Goal: Task Accomplishment & Management: Manage account settings

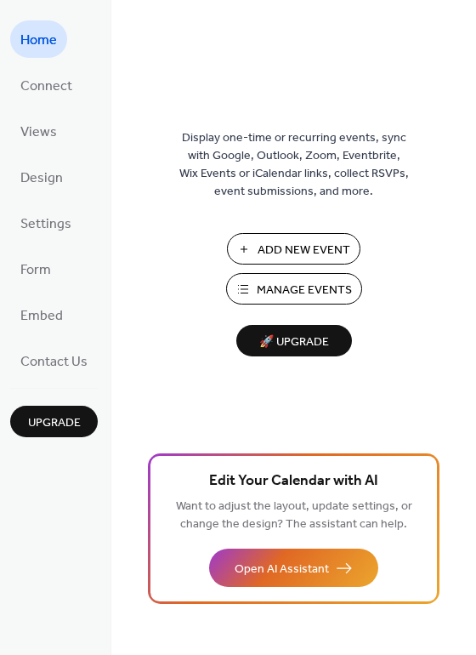
click at [279, 292] on span "Manage Events" at bounding box center [304, 291] width 95 height 18
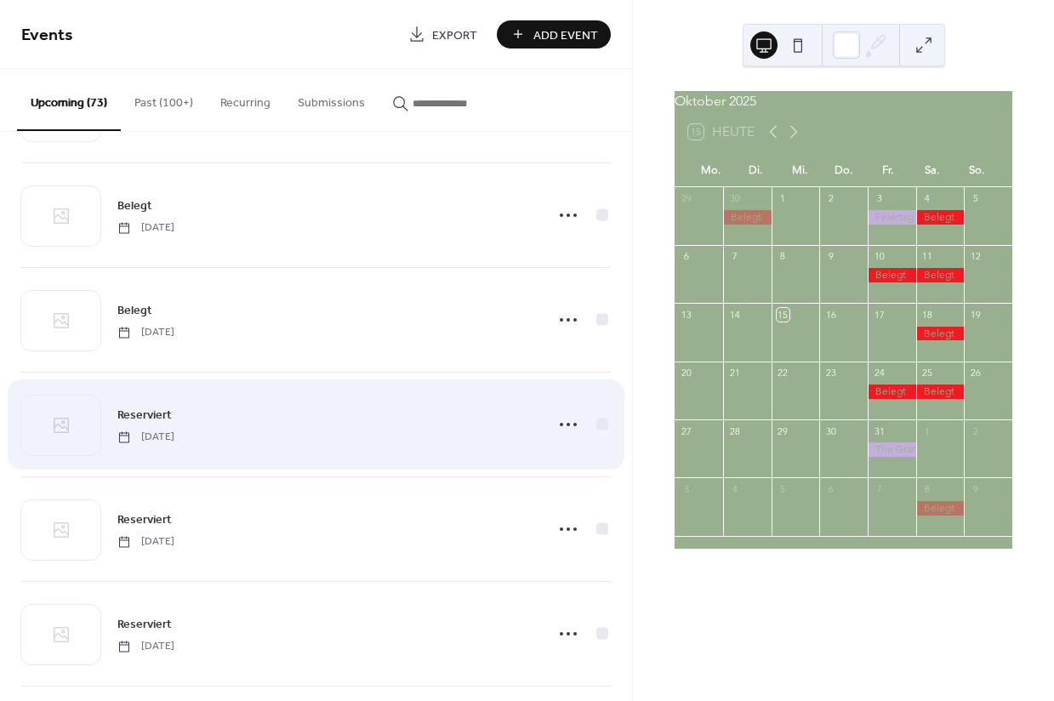
scroll to position [525, 0]
click at [555, 418] on icon at bounding box center [568, 416] width 27 height 27
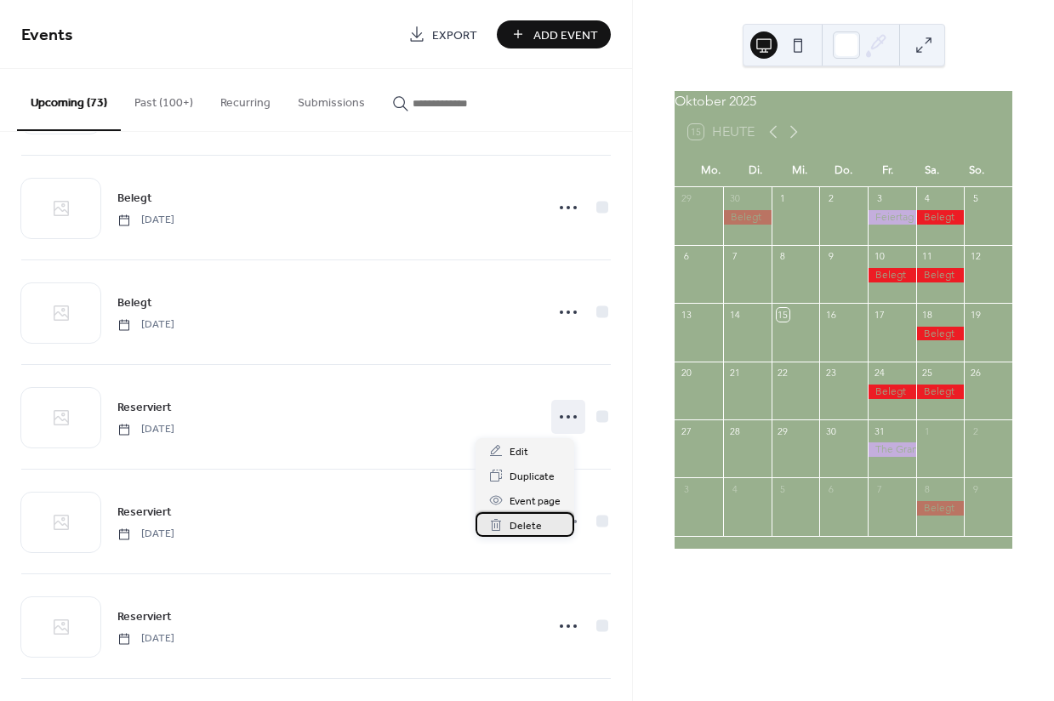
click at [523, 522] on span "Delete" at bounding box center [526, 526] width 32 height 18
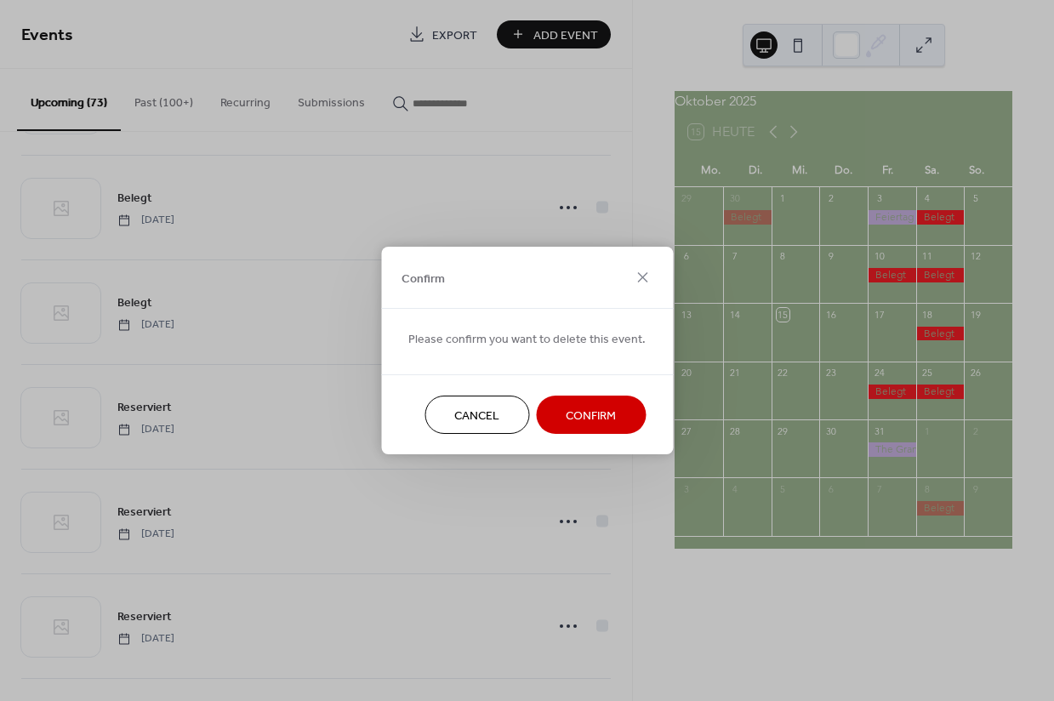
click at [593, 412] on span "Confirm" at bounding box center [591, 417] width 50 height 18
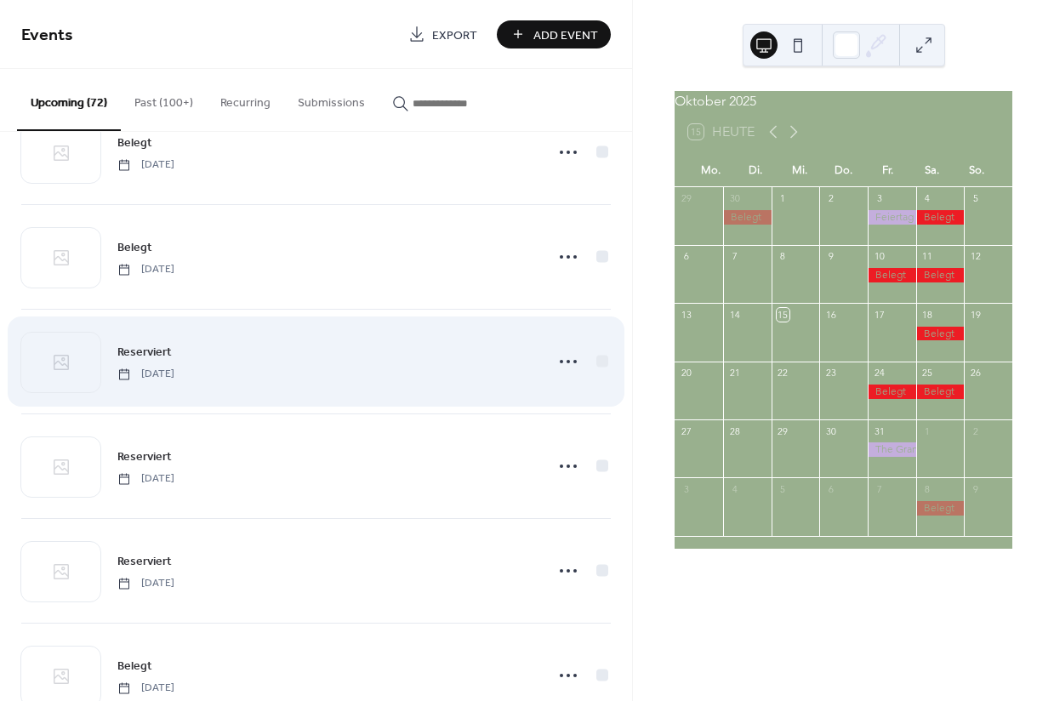
scroll to position [1776, 0]
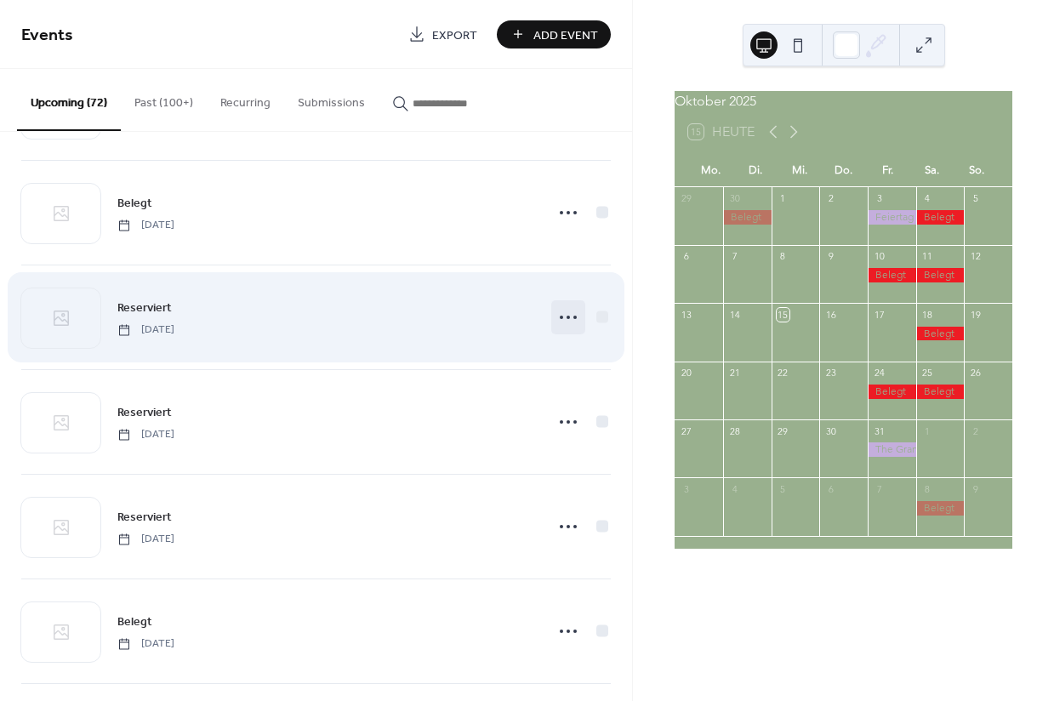
click at [556, 322] on icon at bounding box center [568, 317] width 27 height 27
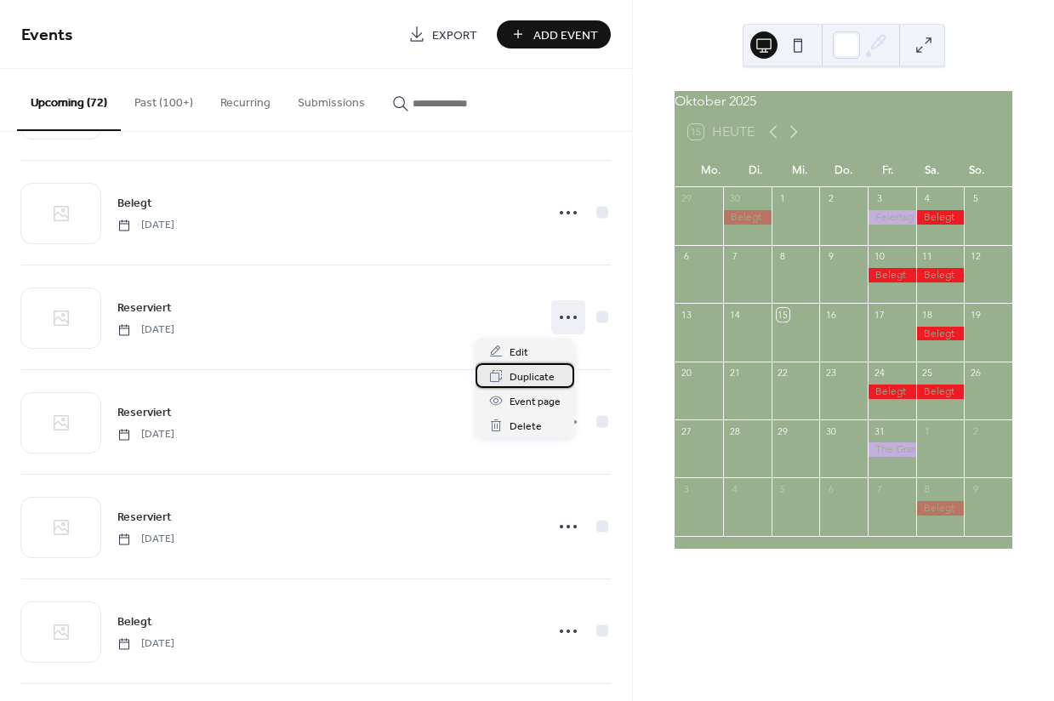
click at [526, 381] on span "Duplicate" at bounding box center [532, 377] width 45 height 18
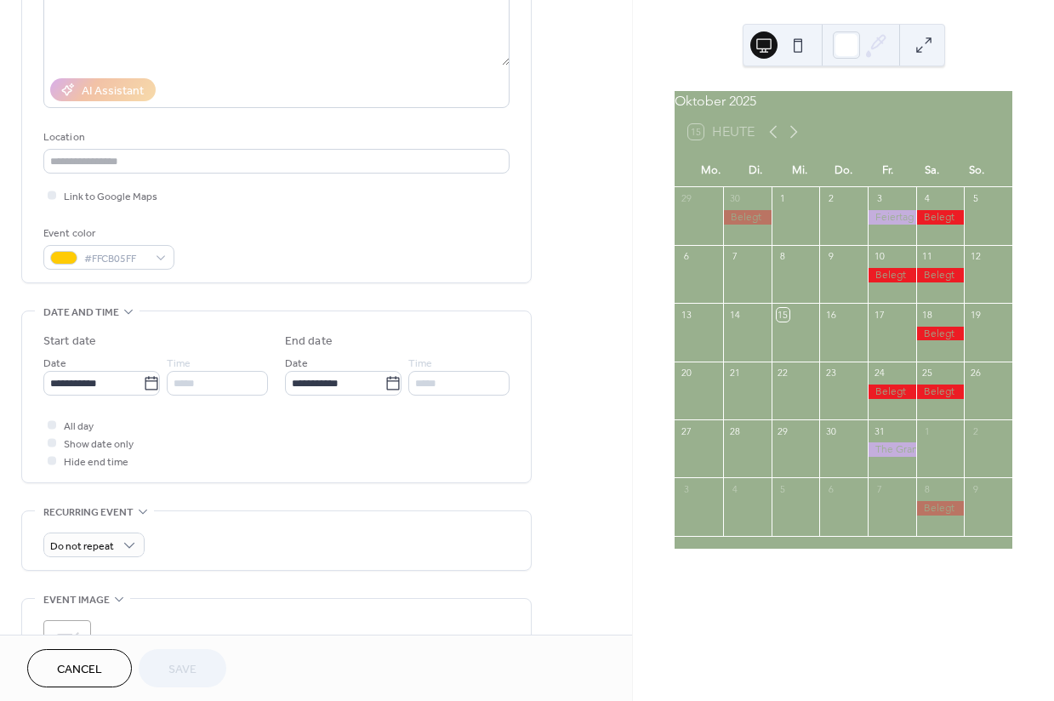
scroll to position [242, 0]
click at [145, 394] on icon at bounding box center [151, 385] width 17 height 17
click at [143, 397] on input "**********" at bounding box center [93, 385] width 100 height 25
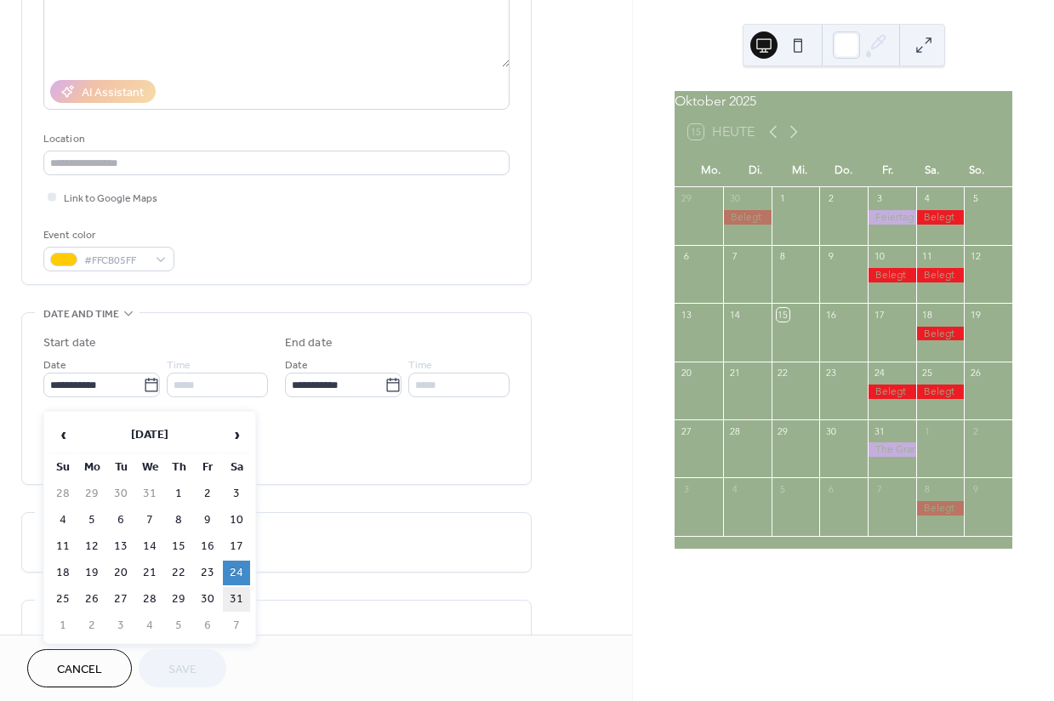
click at [234, 604] on td "31" at bounding box center [236, 599] width 27 height 25
type input "**********"
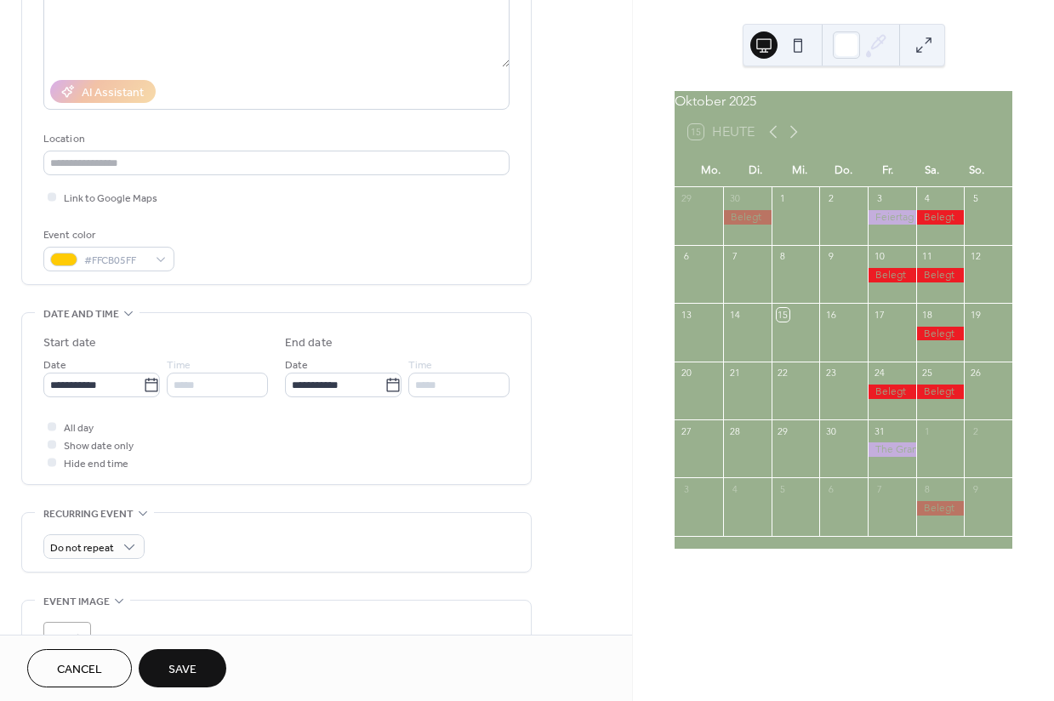
click at [188, 666] on span "Save" at bounding box center [182, 670] width 28 height 18
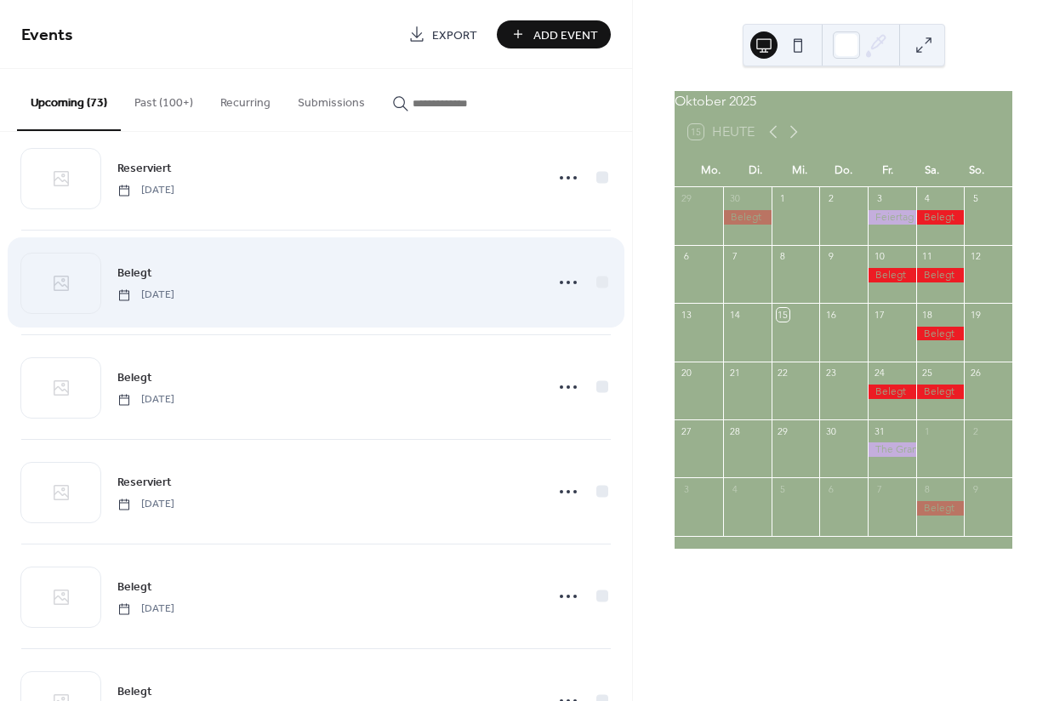
scroll to position [2545, 0]
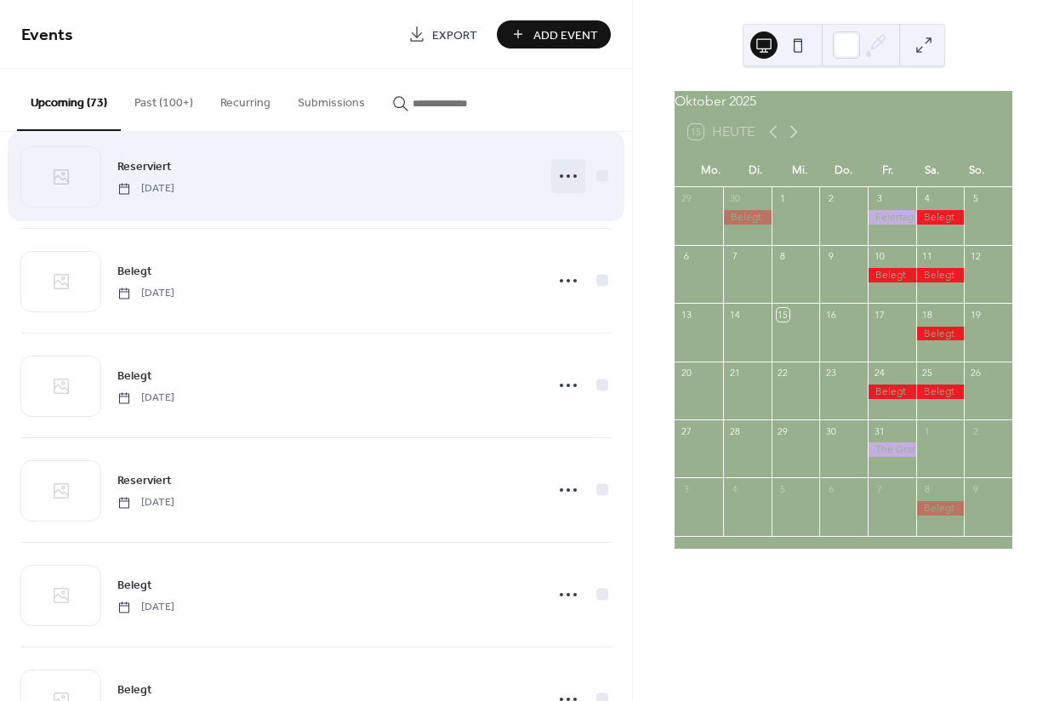
click at [555, 178] on icon at bounding box center [568, 176] width 27 height 27
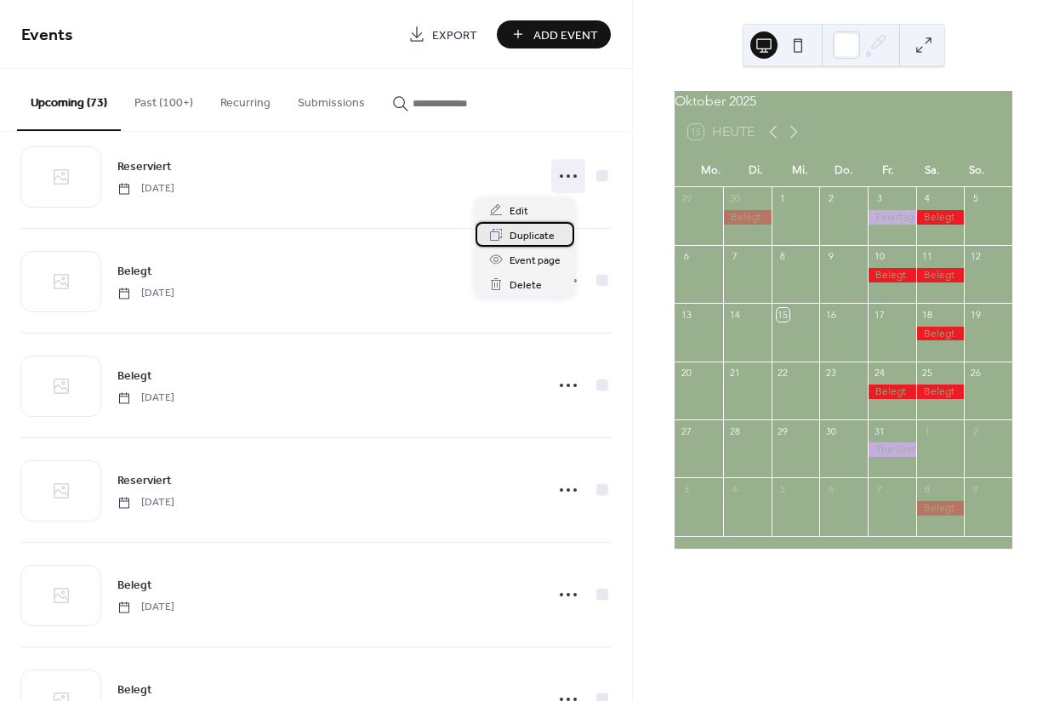
click at [535, 236] on span "Duplicate" at bounding box center [532, 236] width 45 height 18
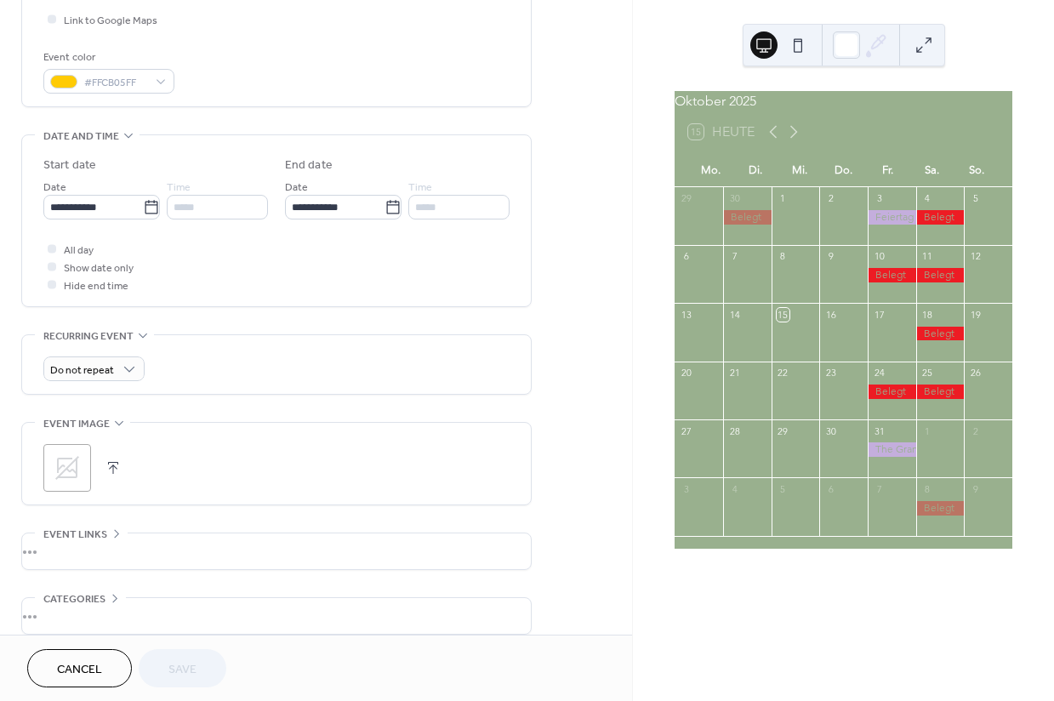
scroll to position [429, 0]
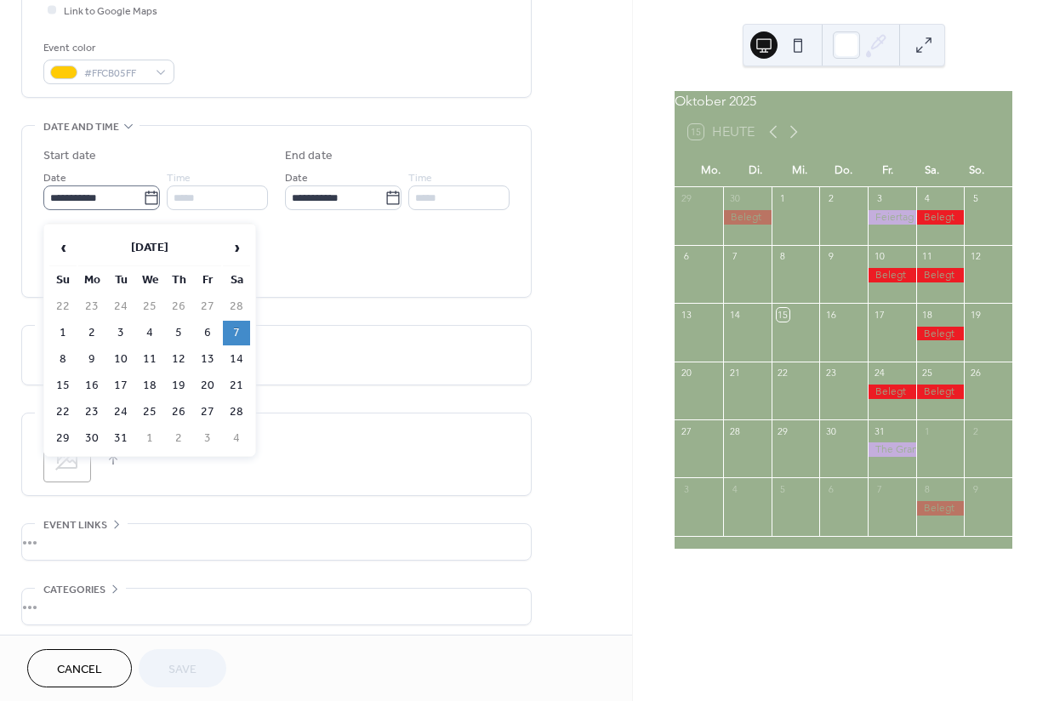
click at [143, 203] on icon at bounding box center [151, 198] width 17 height 17
click at [140, 203] on input "**********" at bounding box center [93, 197] width 100 height 25
click at [237, 388] on td "21" at bounding box center [236, 386] width 27 height 25
type input "**********"
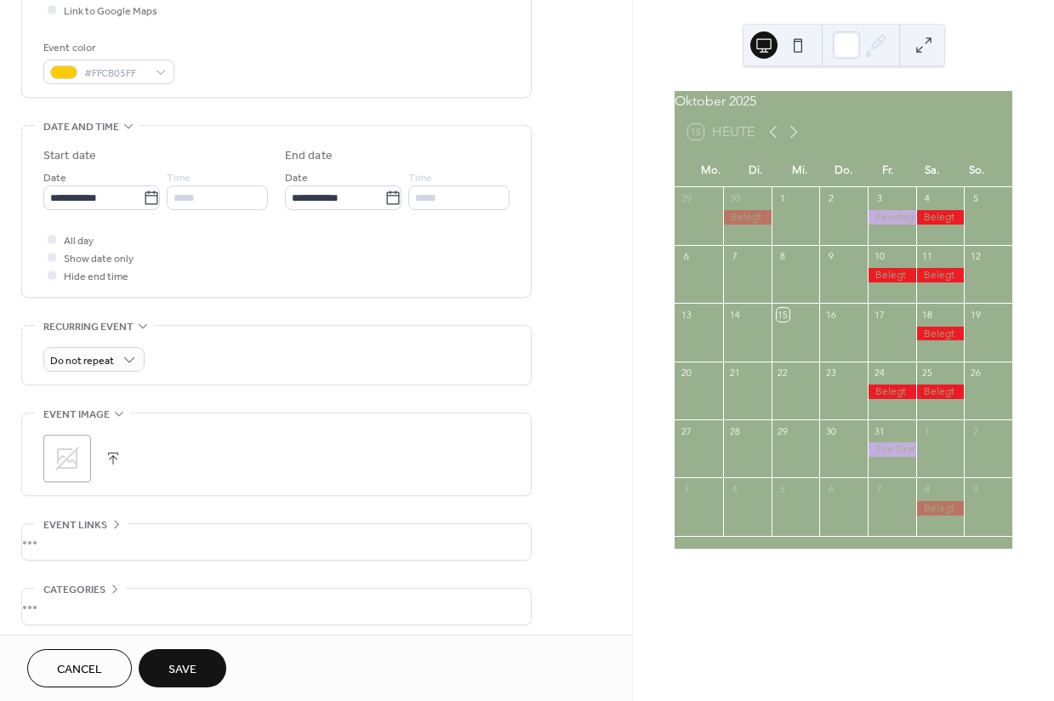
click at [183, 670] on span "Save" at bounding box center [182, 670] width 28 height 18
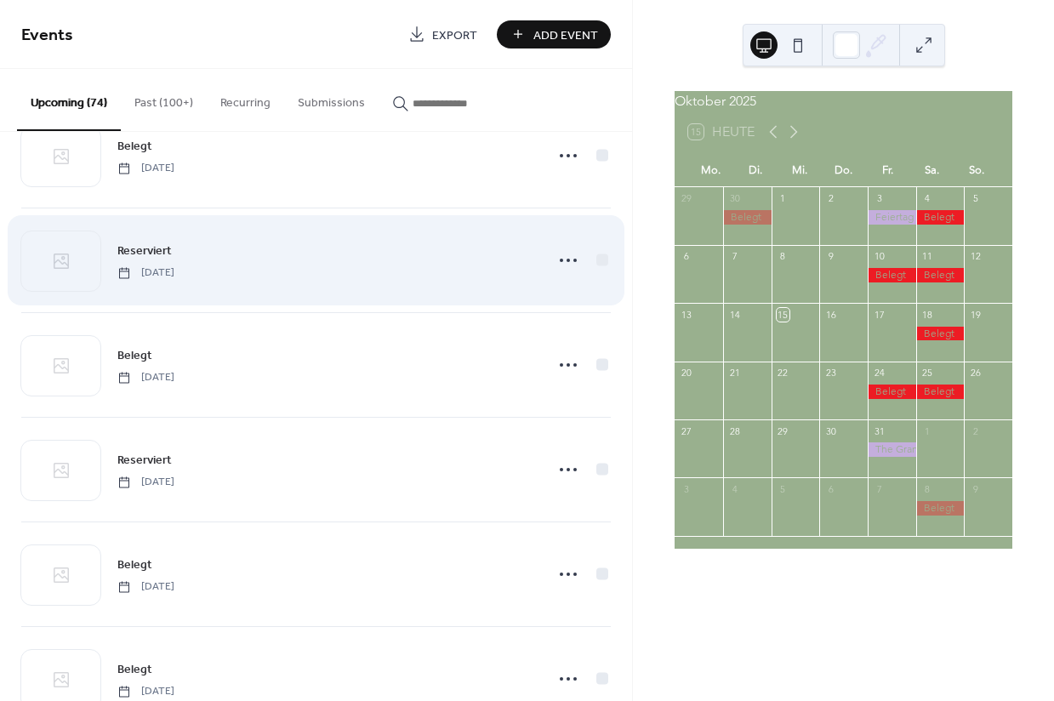
scroll to position [2678, 0]
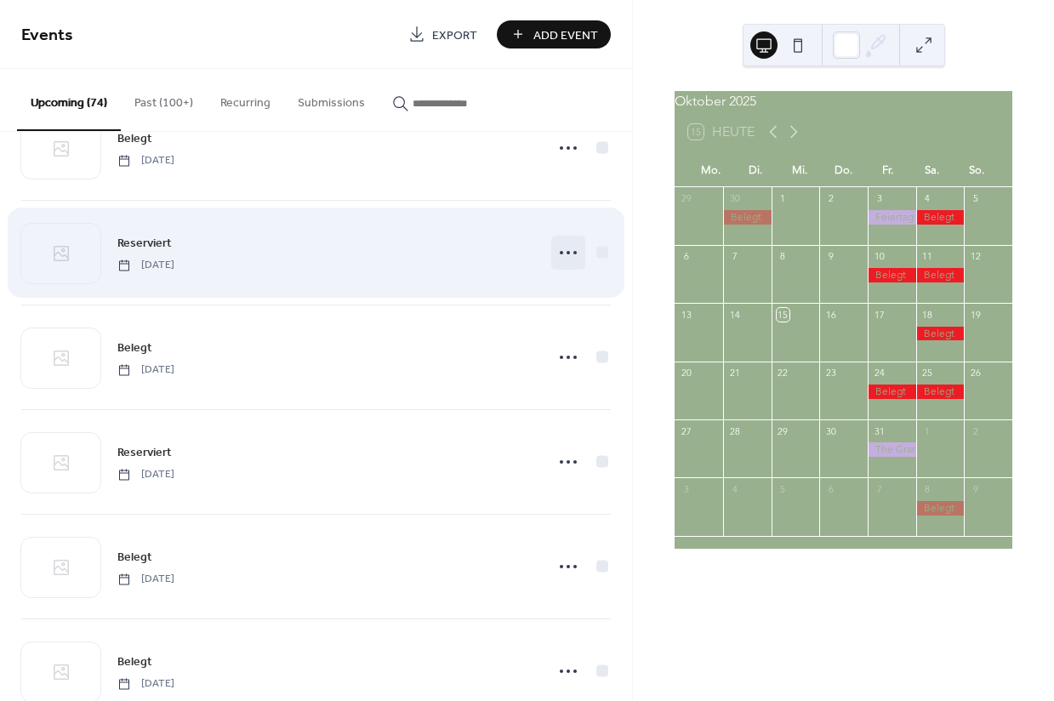
click at [573, 253] on circle at bounding box center [574, 252] width 3 height 3
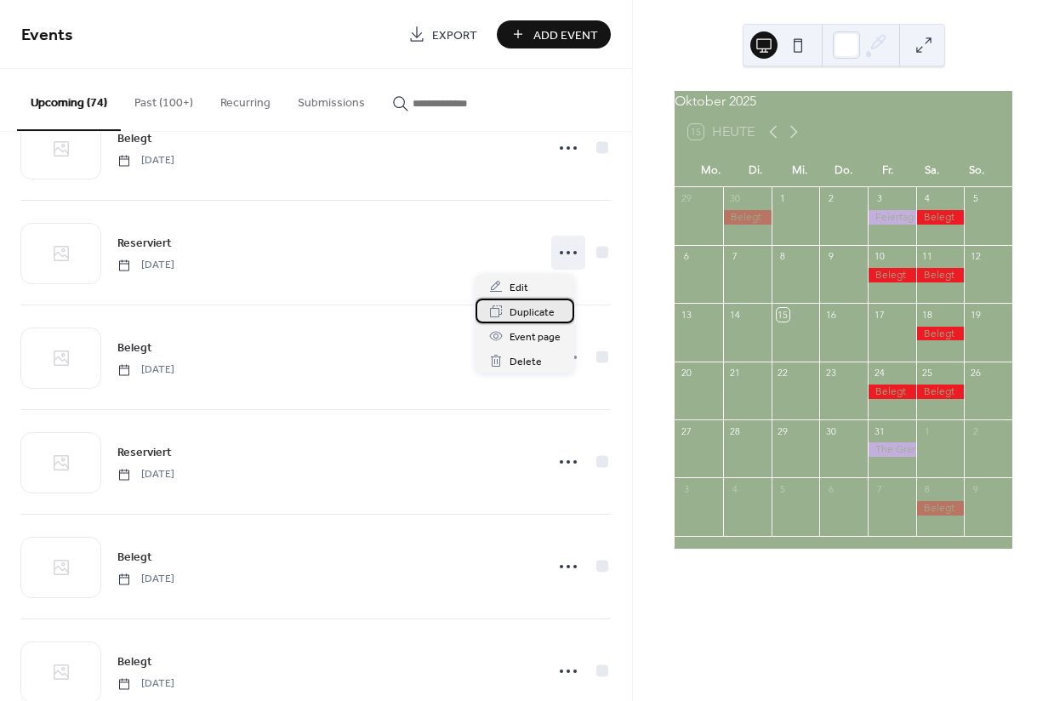
click at [526, 319] on span "Duplicate" at bounding box center [532, 313] width 45 height 18
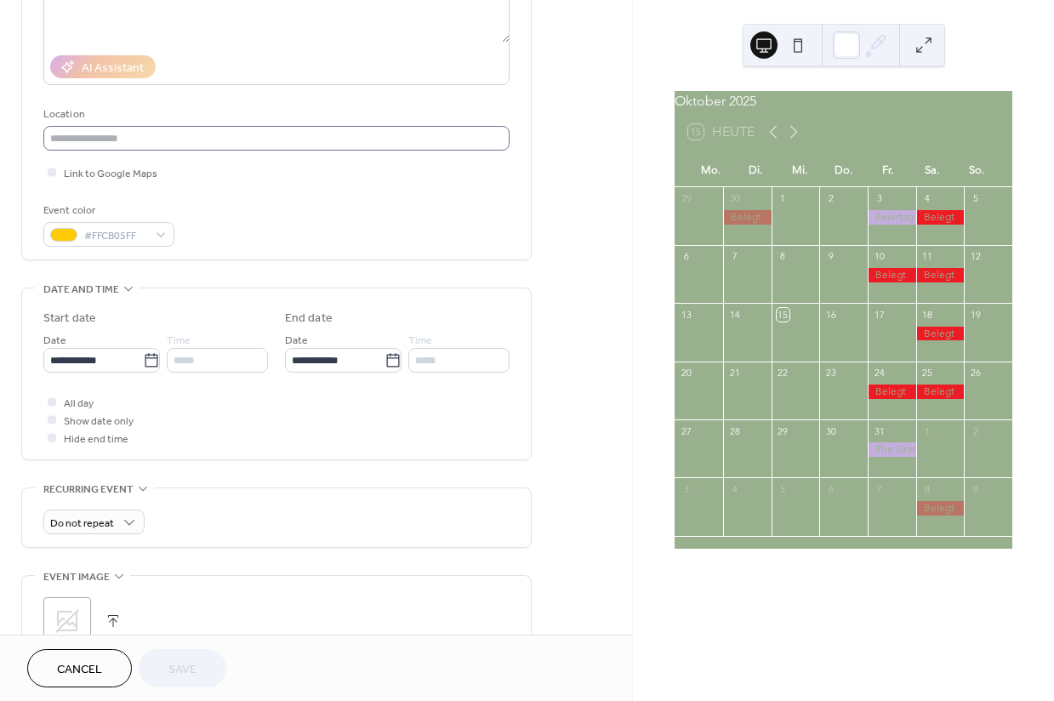
scroll to position [268, 0]
click at [144, 368] on icon at bounding box center [151, 359] width 17 height 17
click at [143, 371] on input "**********" at bounding box center [93, 358] width 100 height 25
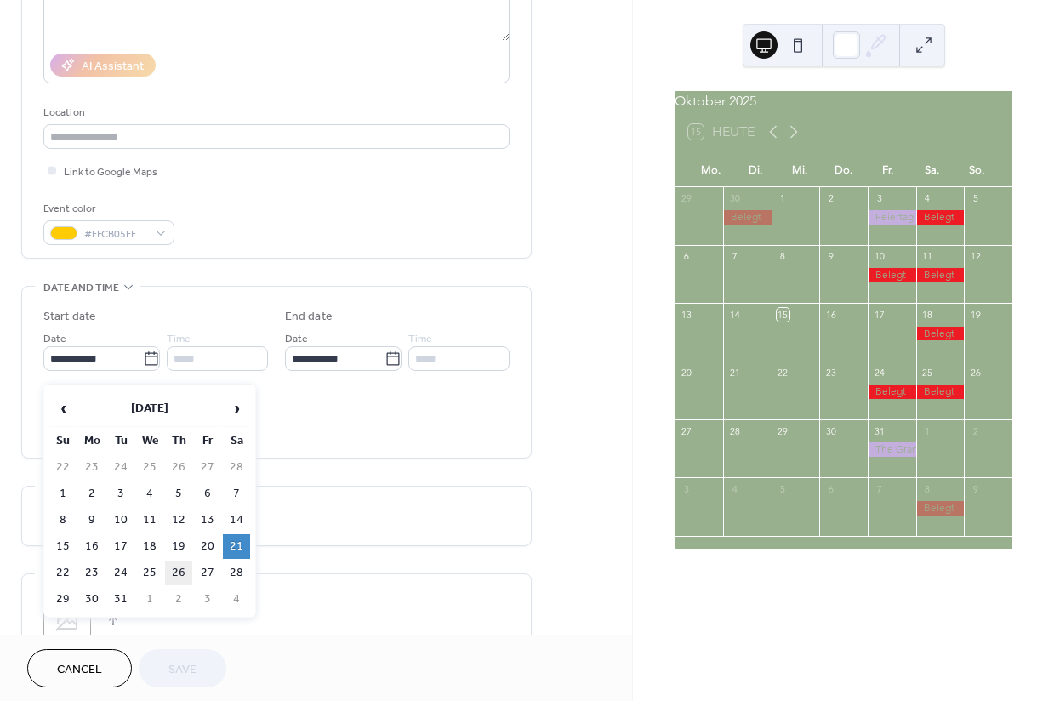
click at [178, 580] on td "26" at bounding box center [178, 573] width 27 height 25
type input "**********"
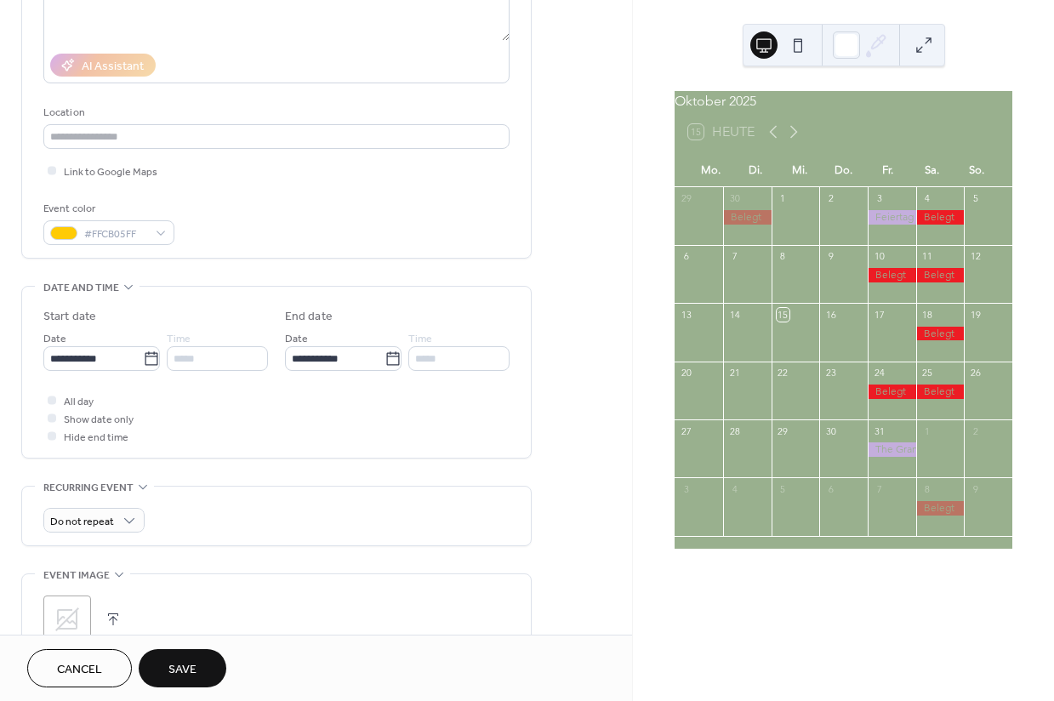
click at [182, 667] on span "Save" at bounding box center [182, 670] width 28 height 18
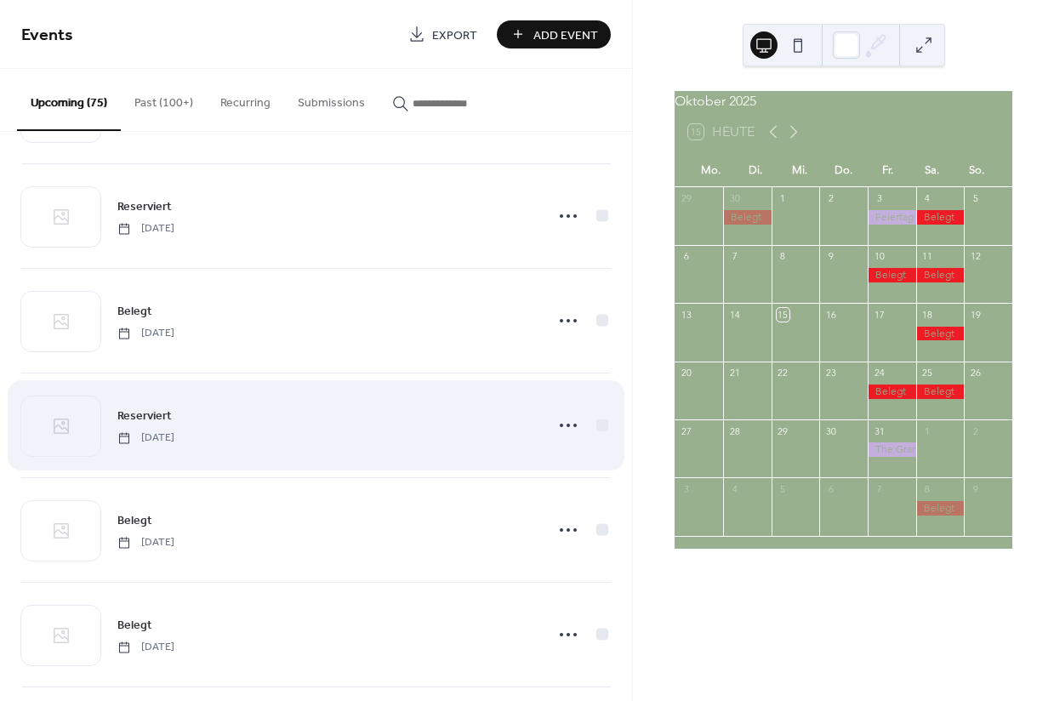
scroll to position [2867, 0]
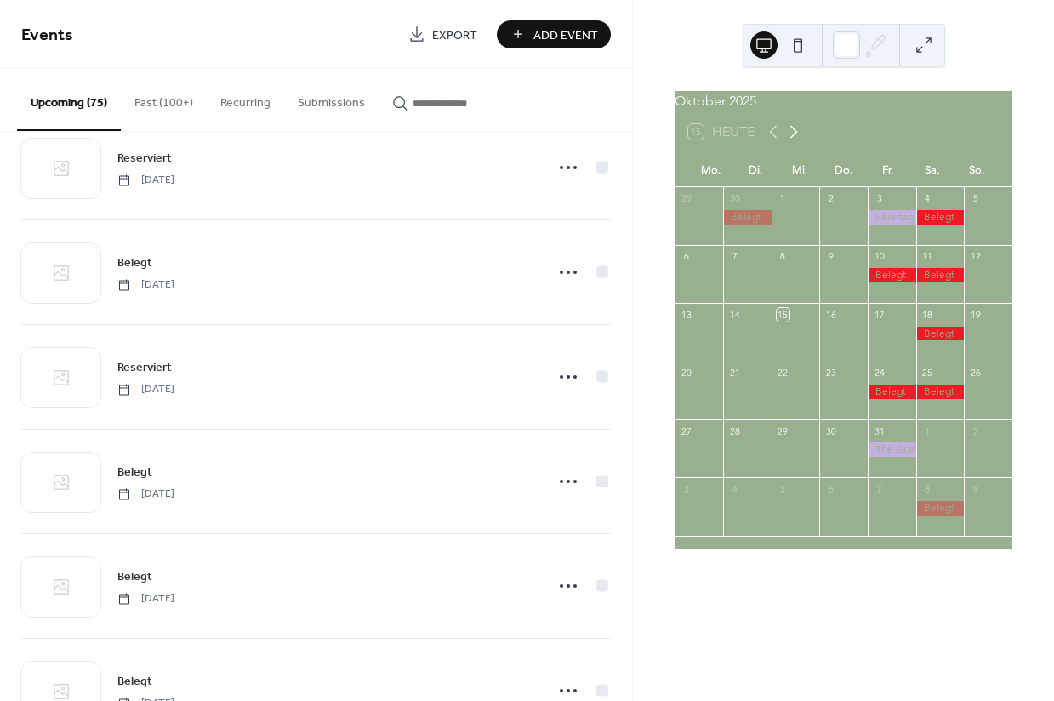
click at [798, 141] on icon at bounding box center [794, 132] width 20 height 20
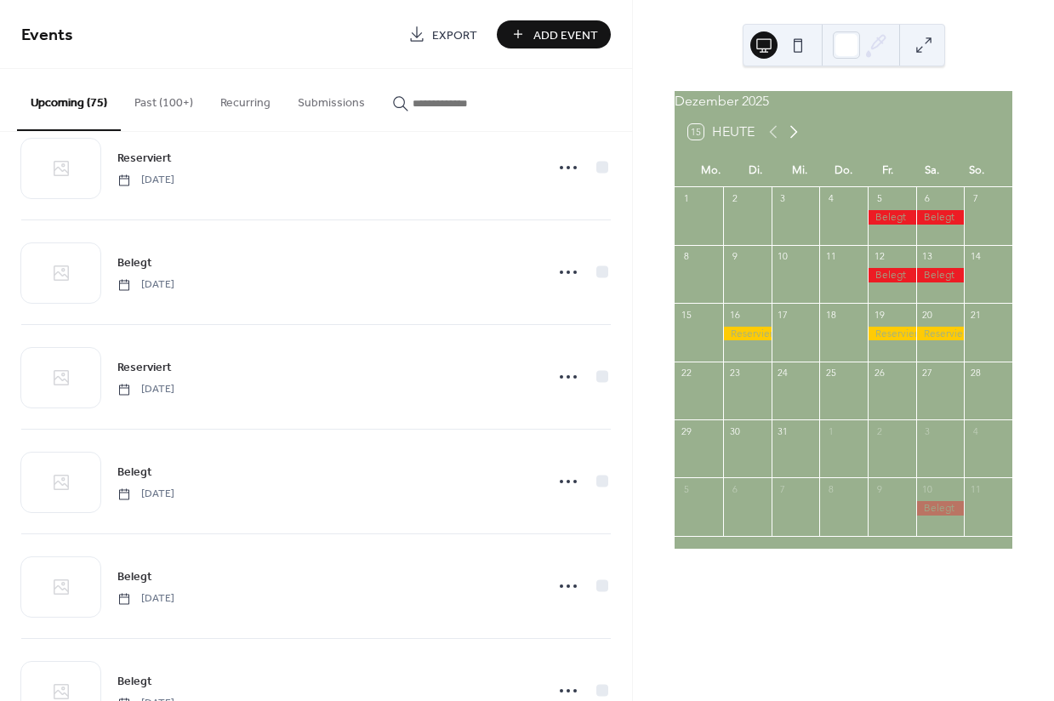
click at [798, 141] on icon at bounding box center [794, 132] width 20 height 20
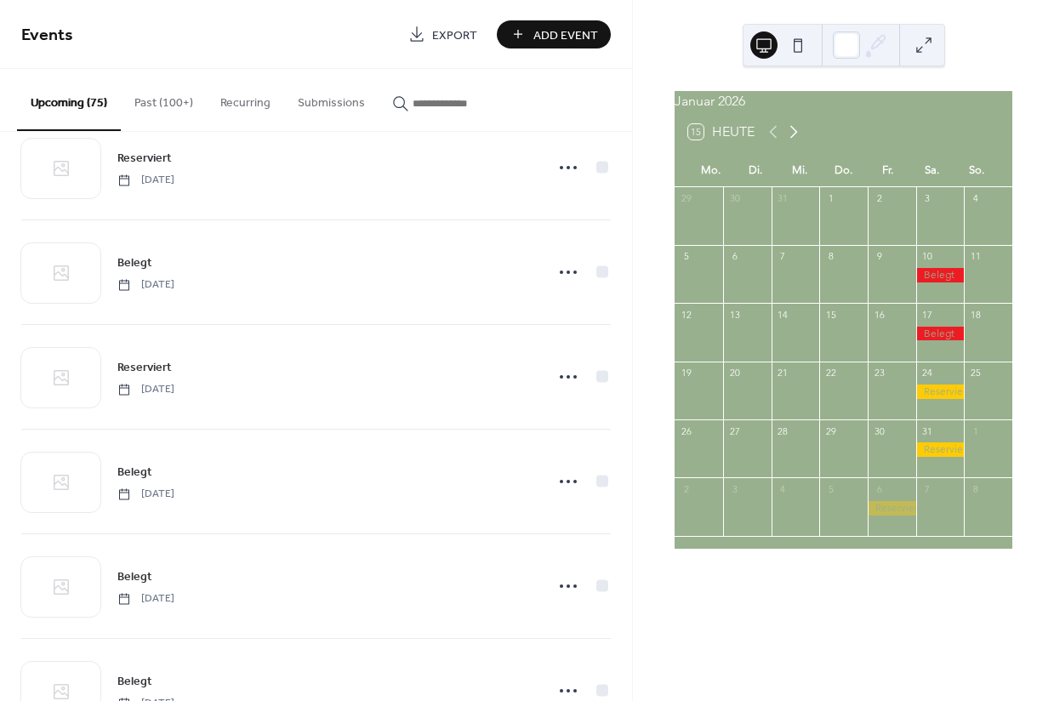
click at [798, 141] on icon at bounding box center [794, 132] width 20 height 20
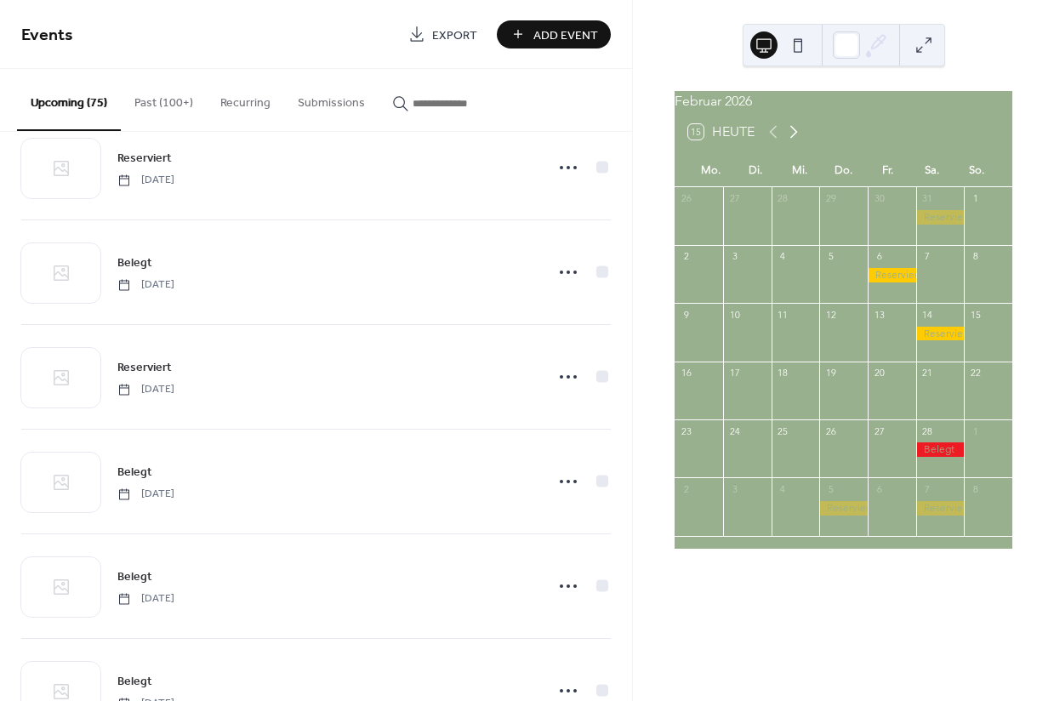
click at [798, 139] on icon at bounding box center [794, 132] width 8 height 13
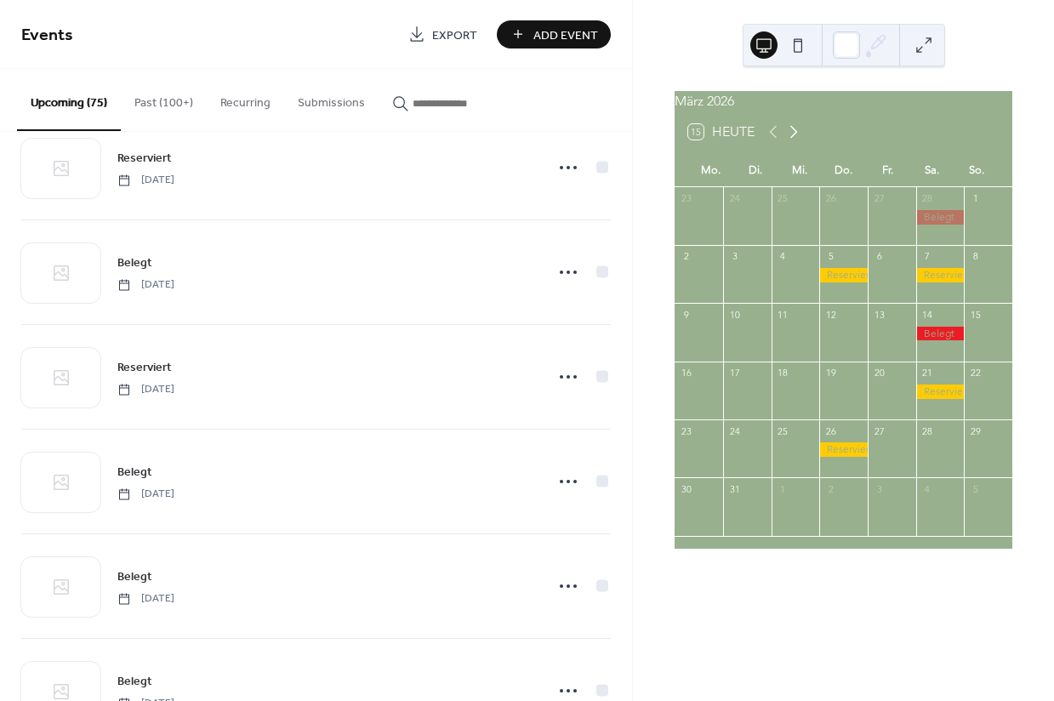
click at [798, 139] on icon at bounding box center [794, 132] width 8 height 13
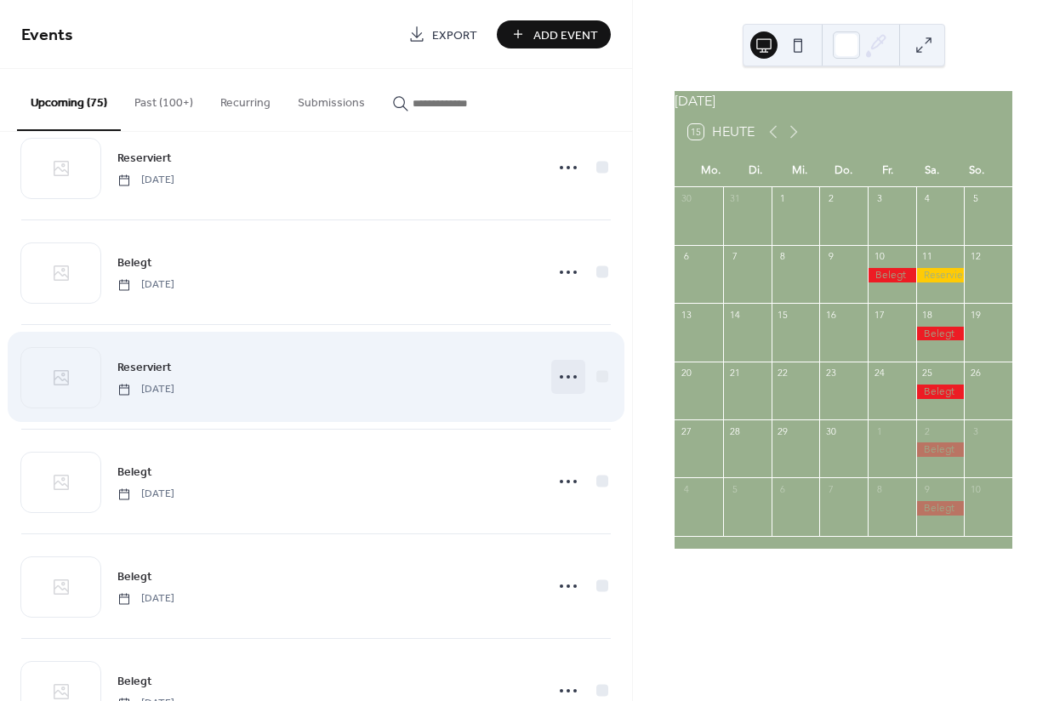
click at [558, 376] on icon at bounding box center [568, 376] width 27 height 27
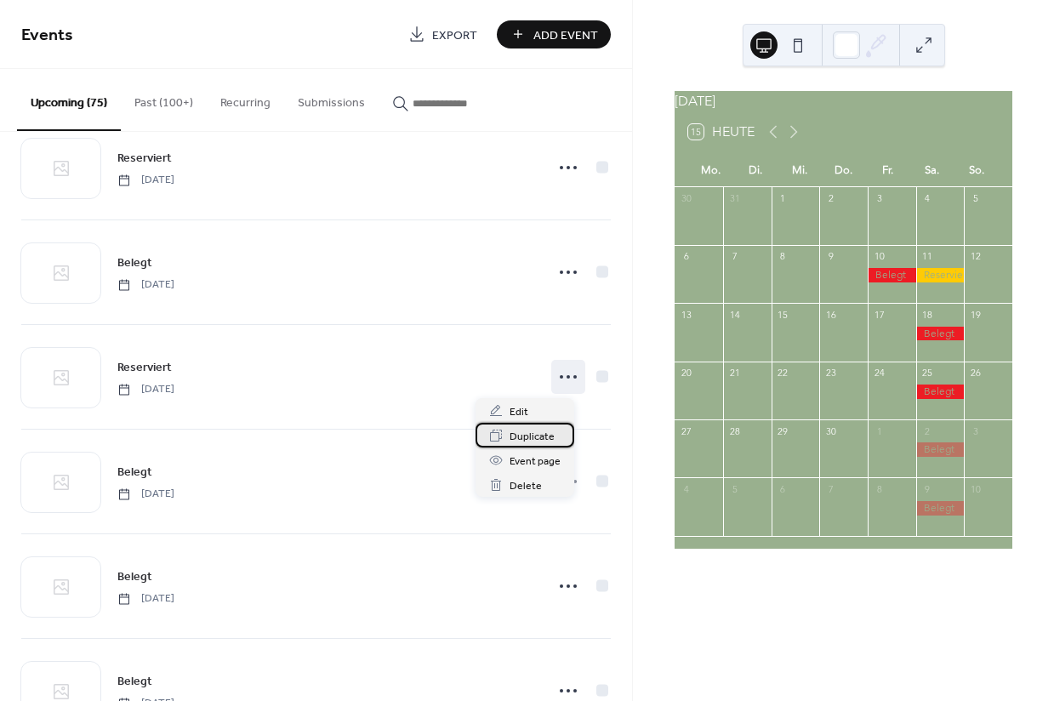
click at [526, 437] on span "Duplicate" at bounding box center [532, 437] width 45 height 18
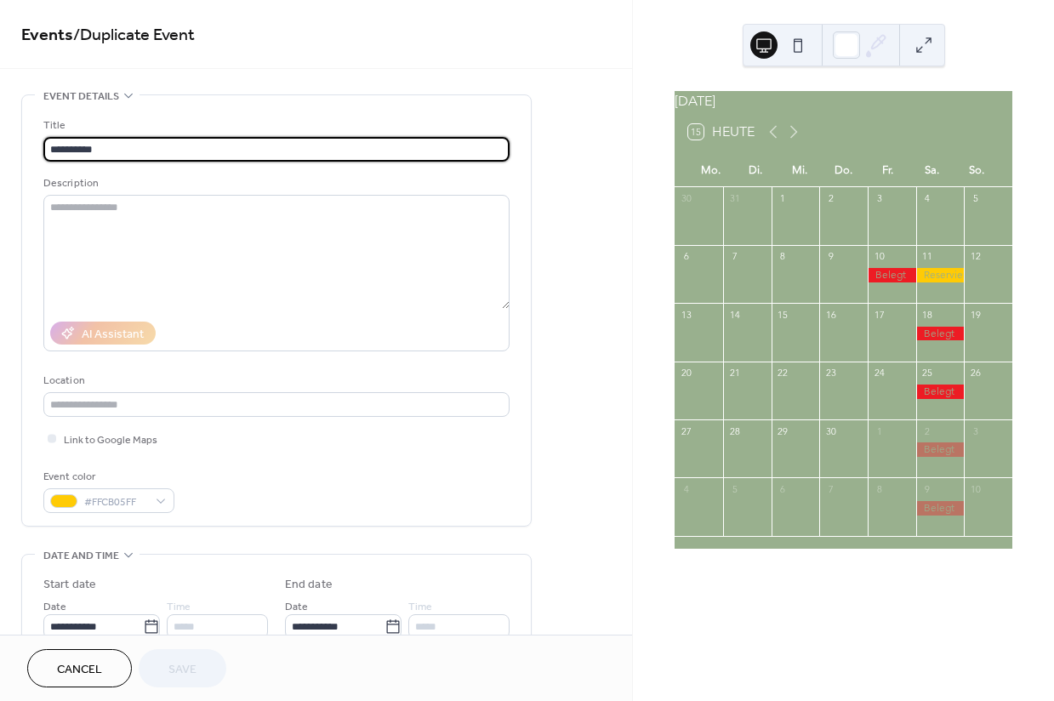
scroll to position [94, 0]
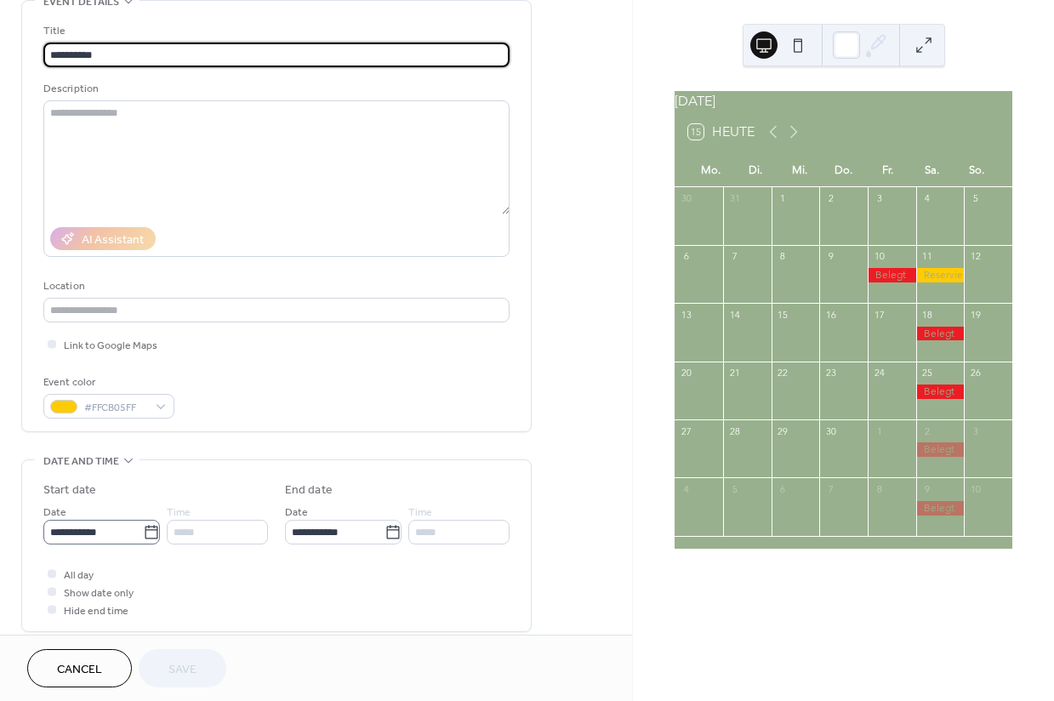
click at [143, 540] on icon at bounding box center [151, 532] width 17 height 17
click at [143, 540] on input "**********" at bounding box center [93, 532] width 100 height 25
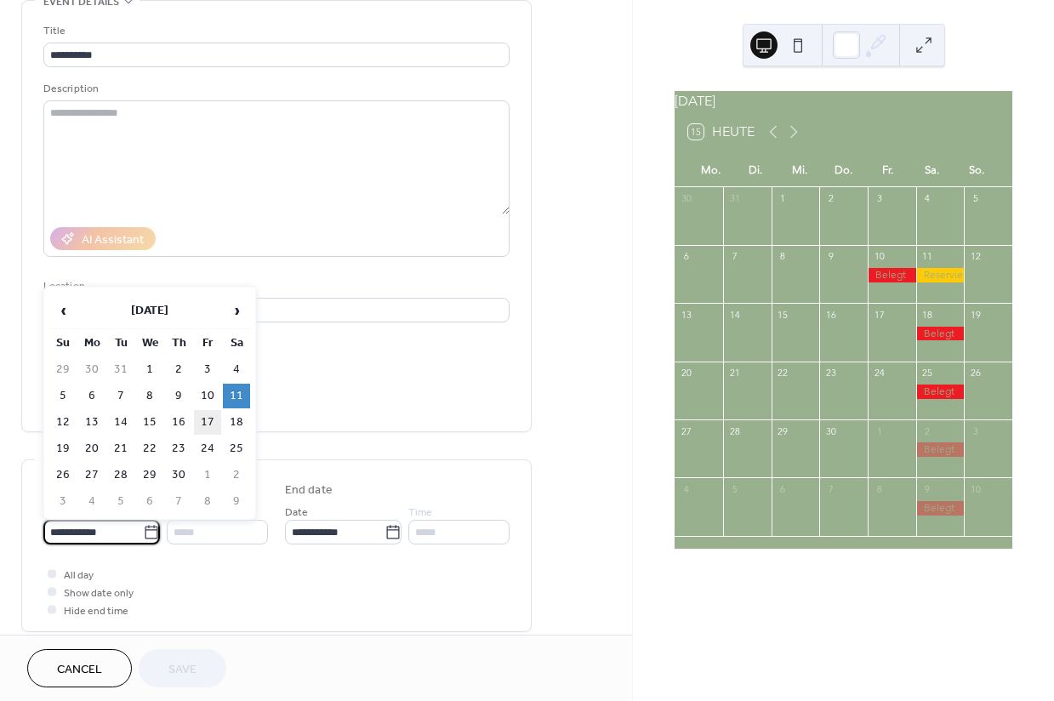
click at [209, 422] on td "17" at bounding box center [207, 422] width 27 height 25
type input "**********"
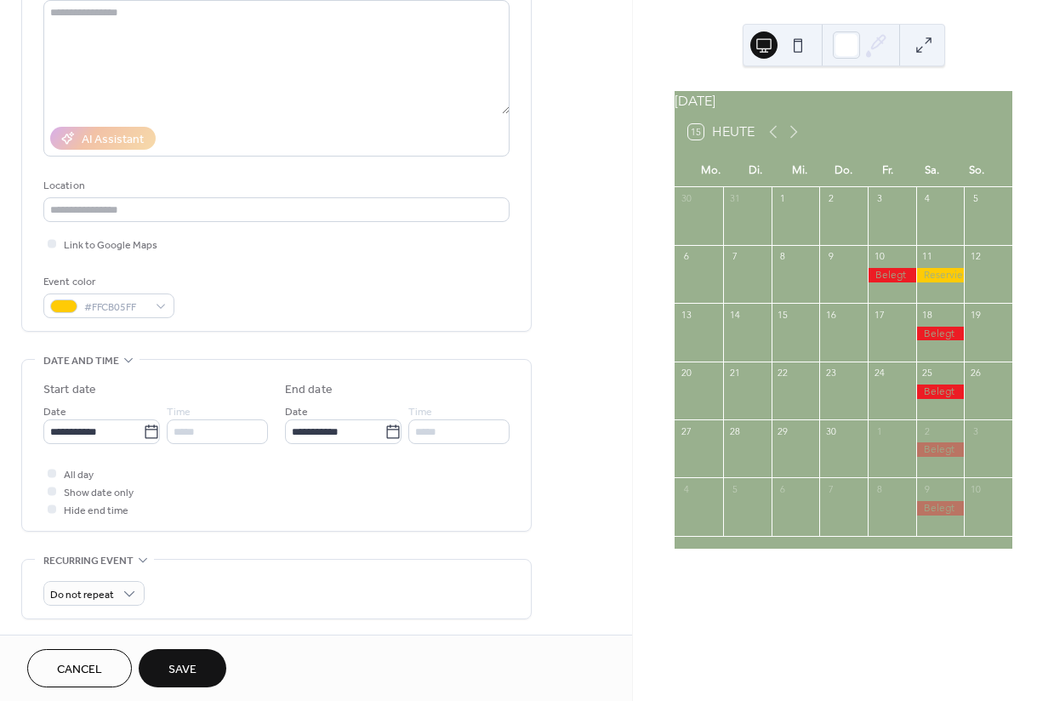
scroll to position [197, 0]
click at [176, 668] on span "Save" at bounding box center [182, 670] width 28 height 18
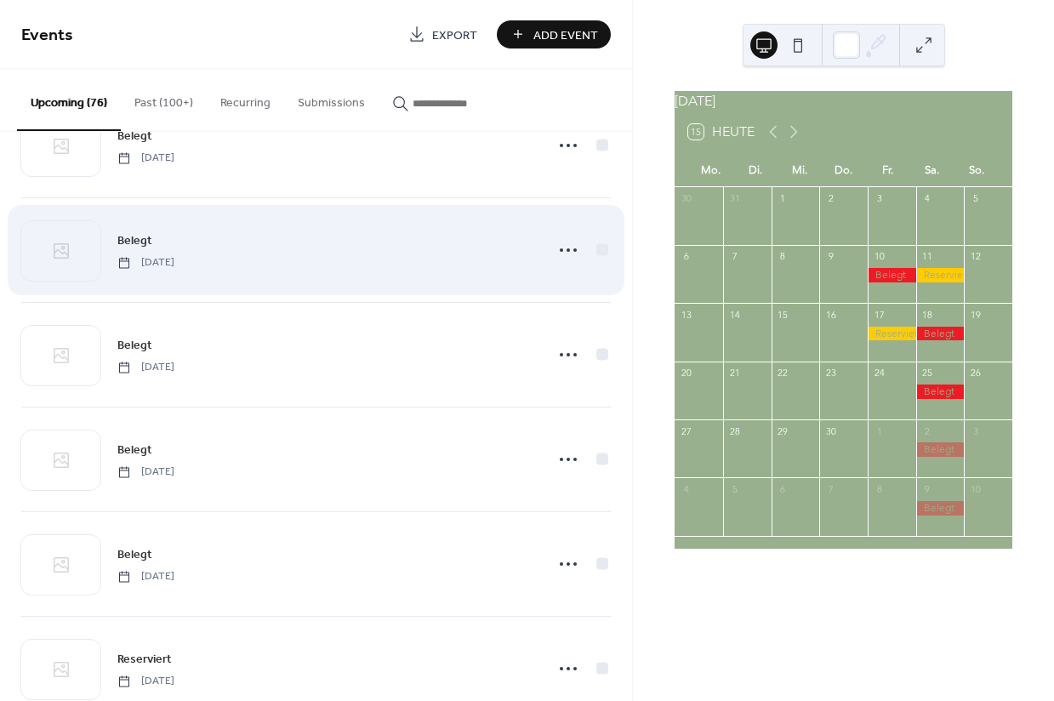
scroll to position [4044, 0]
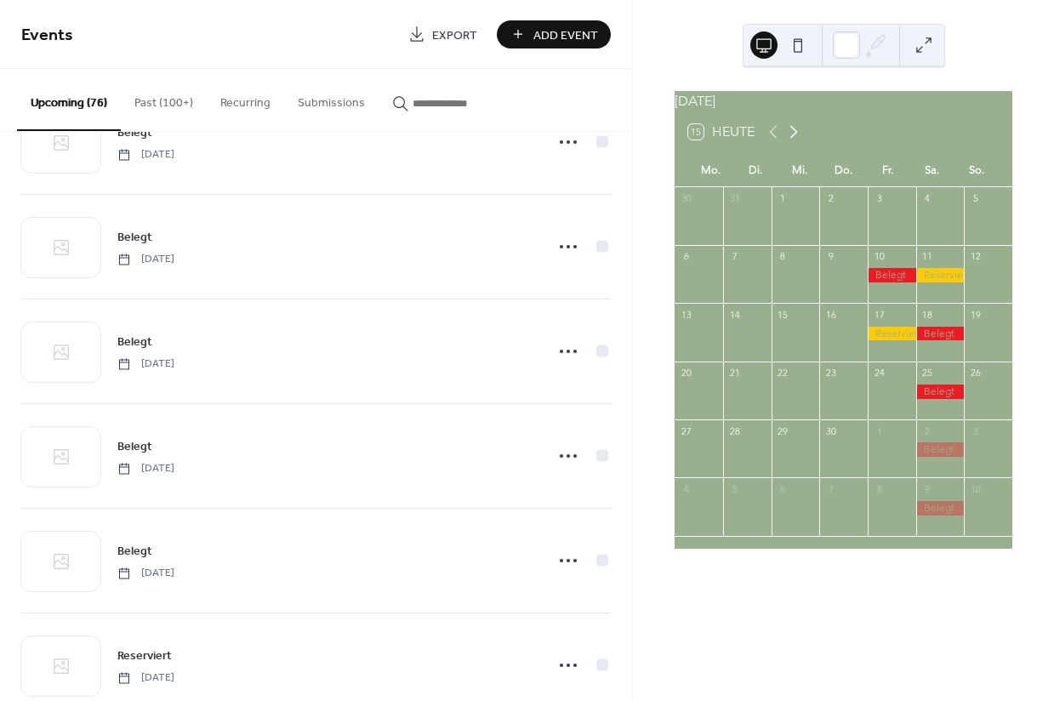
click at [796, 142] on icon at bounding box center [794, 132] width 20 height 20
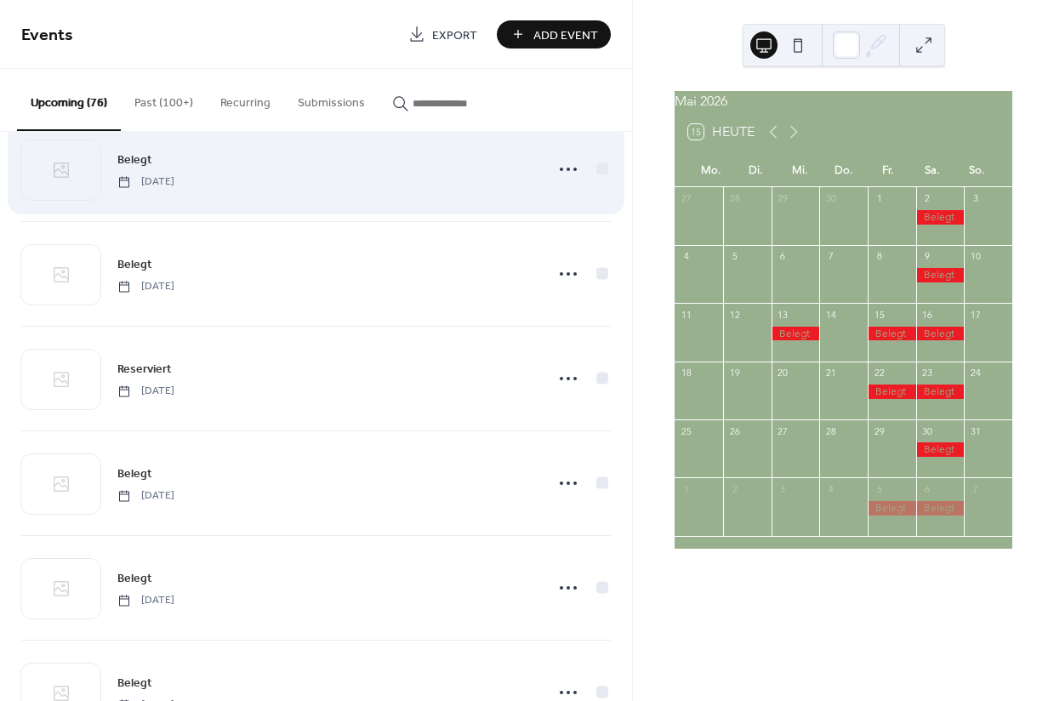
scroll to position [4335, 0]
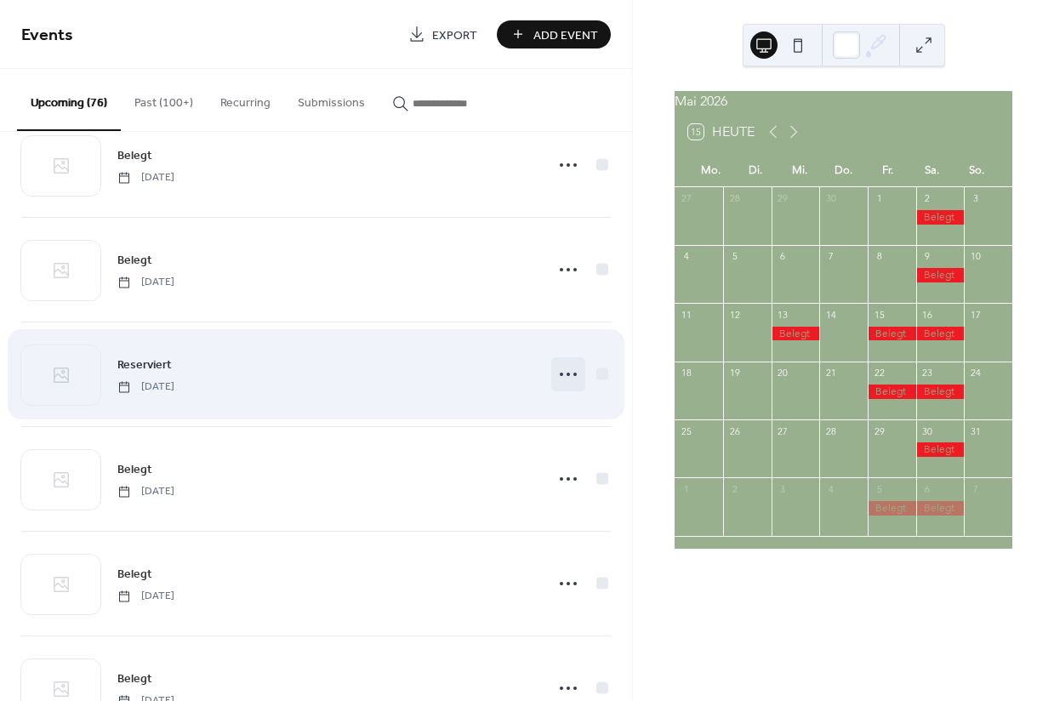
click at [557, 376] on icon at bounding box center [568, 374] width 27 height 27
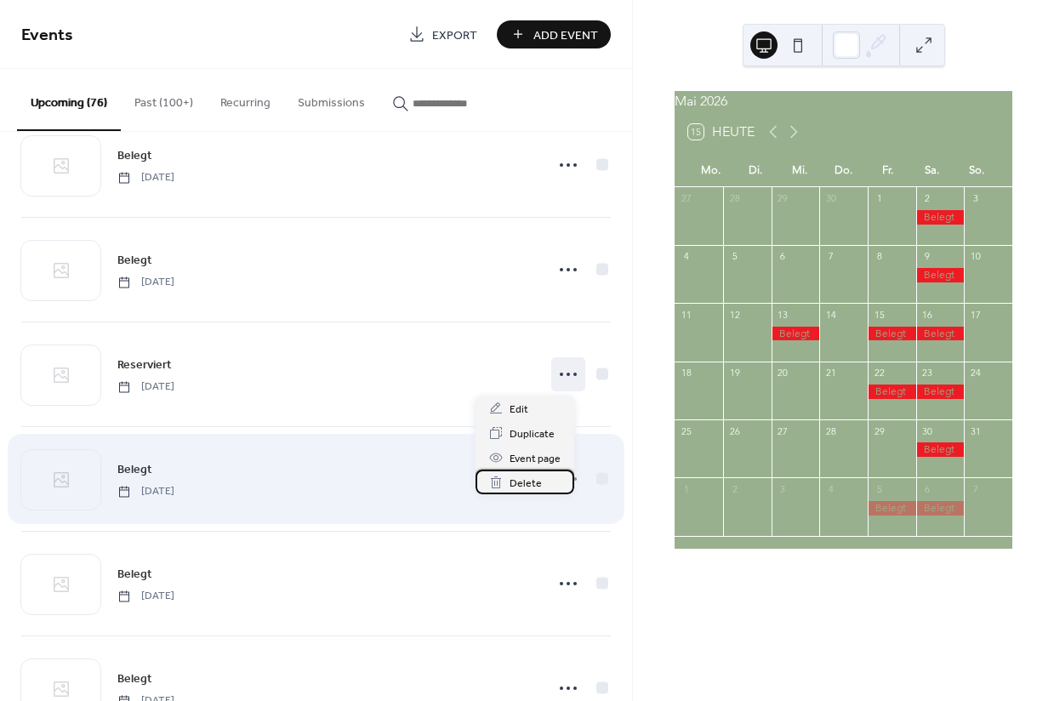
click at [525, 483] on span "Delete" at bounding box center [526, 484] width 32 height 18
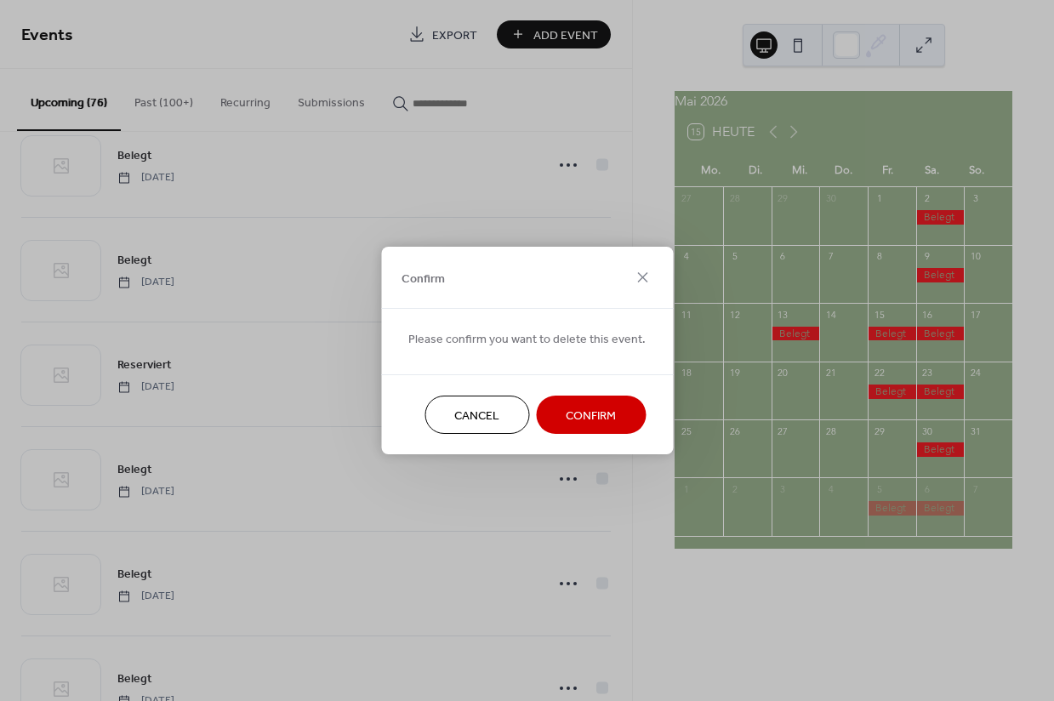
drag, startPoint x: 579, startPoint y: 414, endPoint x: 333, endPoint y: 384, distance: 247.8
click at [579, 415] on span "Confirm" at bounding box center [591, 417] width 50 height 18
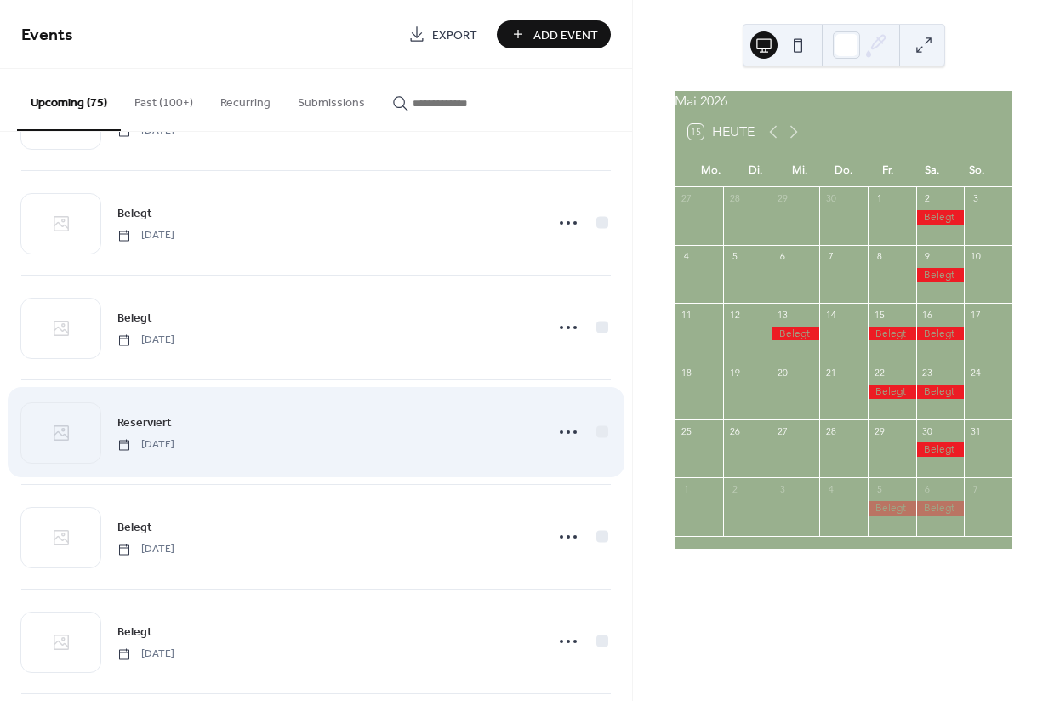
scroll to position [4716, 0]
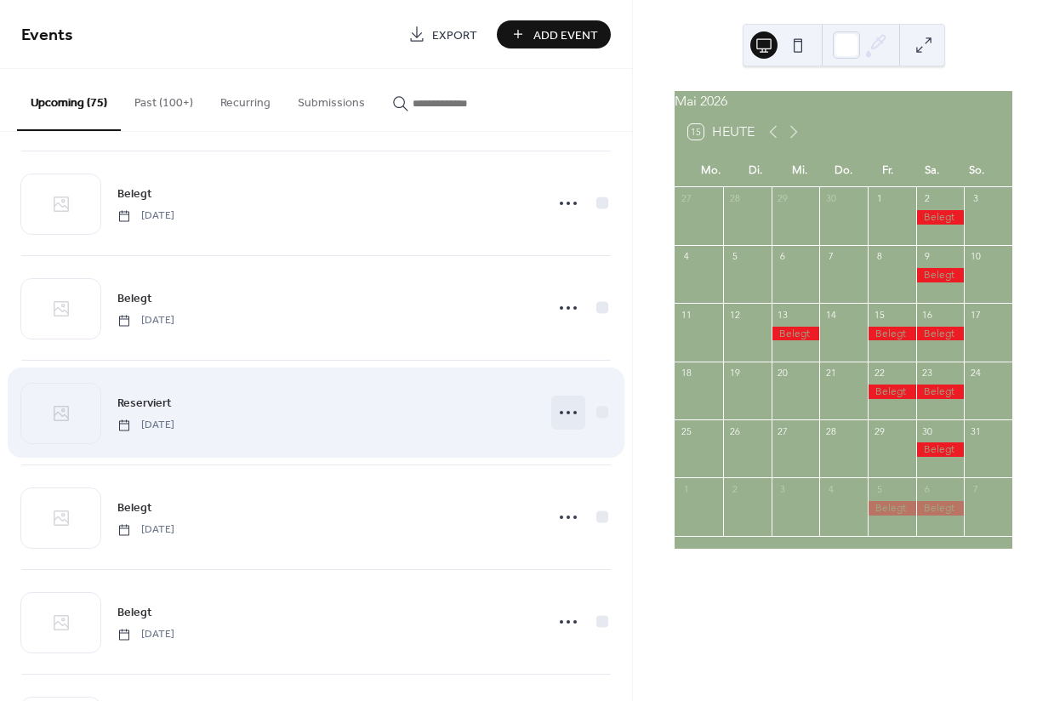
click at [559, 418] on icon at bounding box center [568, 412] width 27 height 27
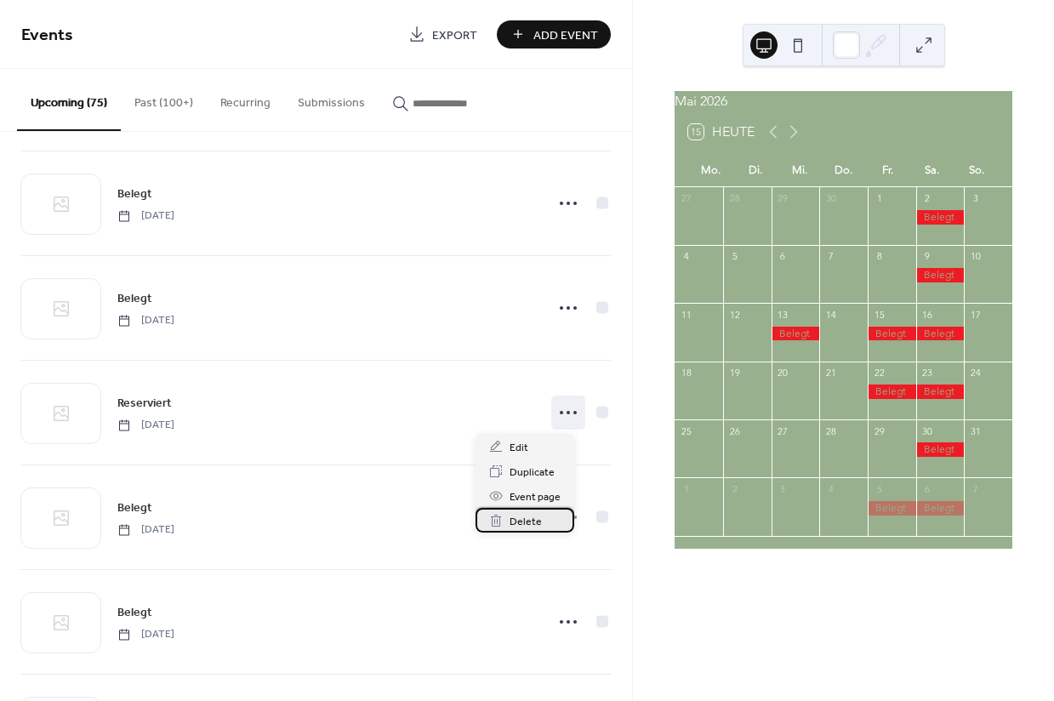
click at [518, 525] on span "Delete" at bounding box center [526, 522] width 32 height 18
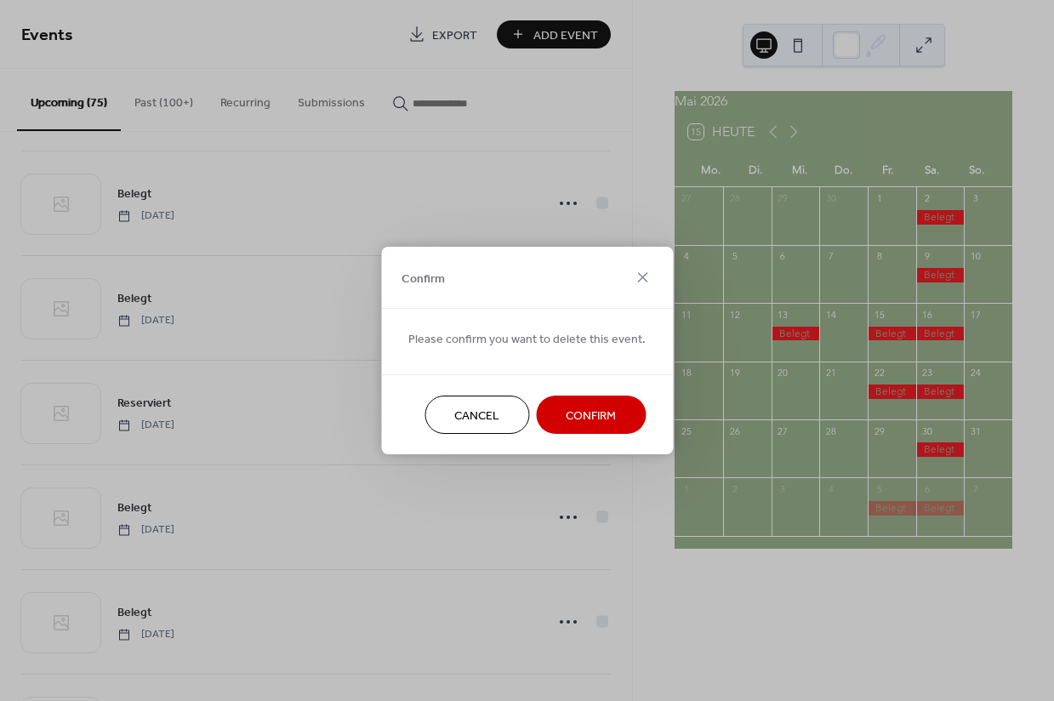
click at [584, 411] on span "Confirm" at bounding box center [591, 417] width 50 height 18
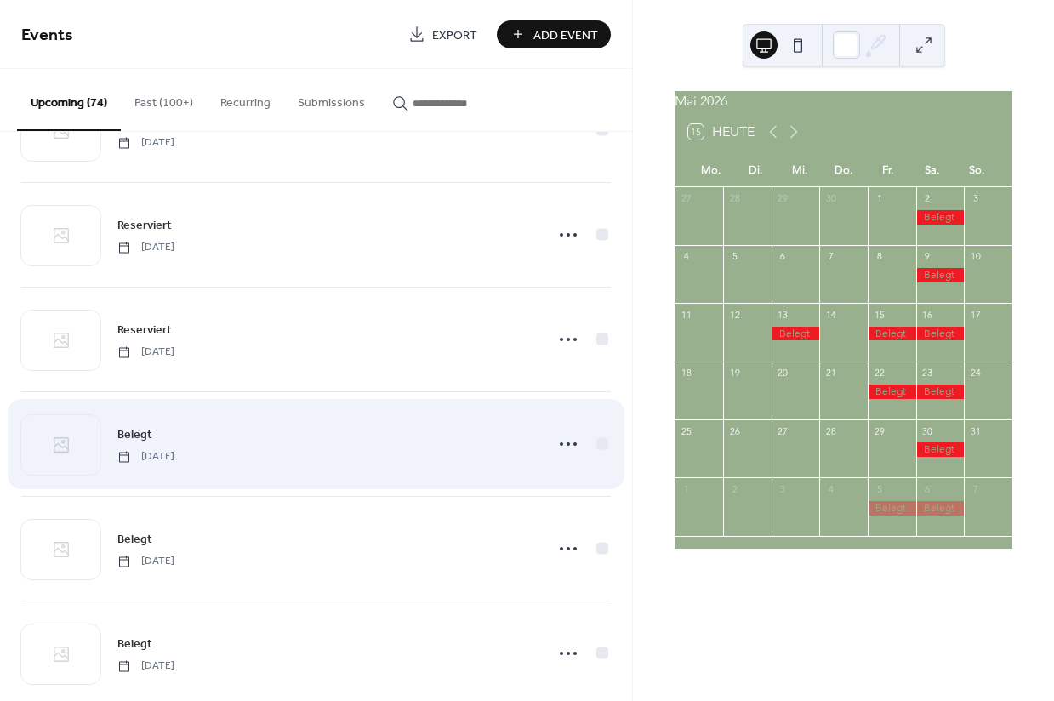
scroll to position [5868, 0]
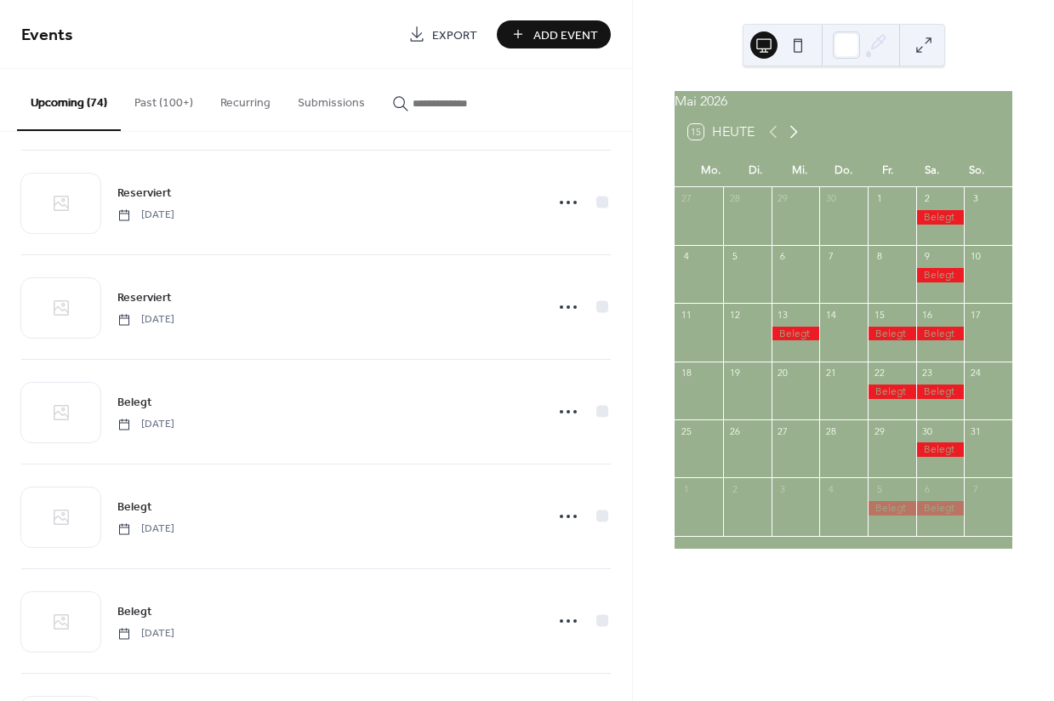
click at [795, 142] on icon at bounding box center [794, 132] width 20 height 20
click at [794, 142] on icon at bounding box center [794, 132] width 20 height 20
click at [793, 142] on icon at bounding box center [794, 132] width 20 height 20
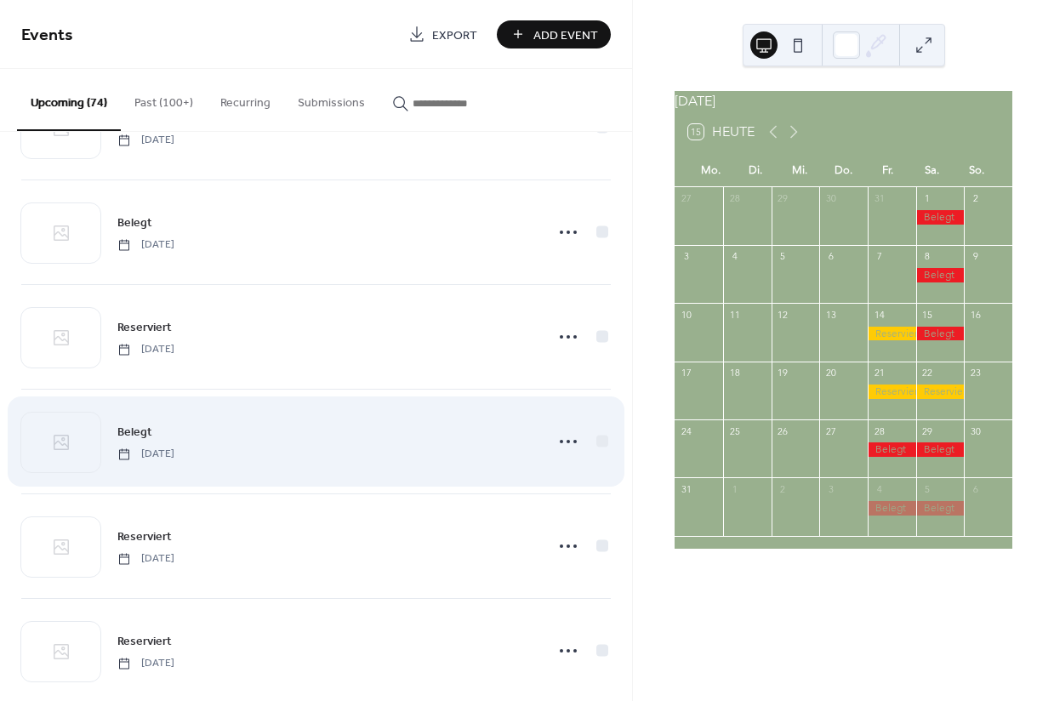
scroll to position [6523, 0]
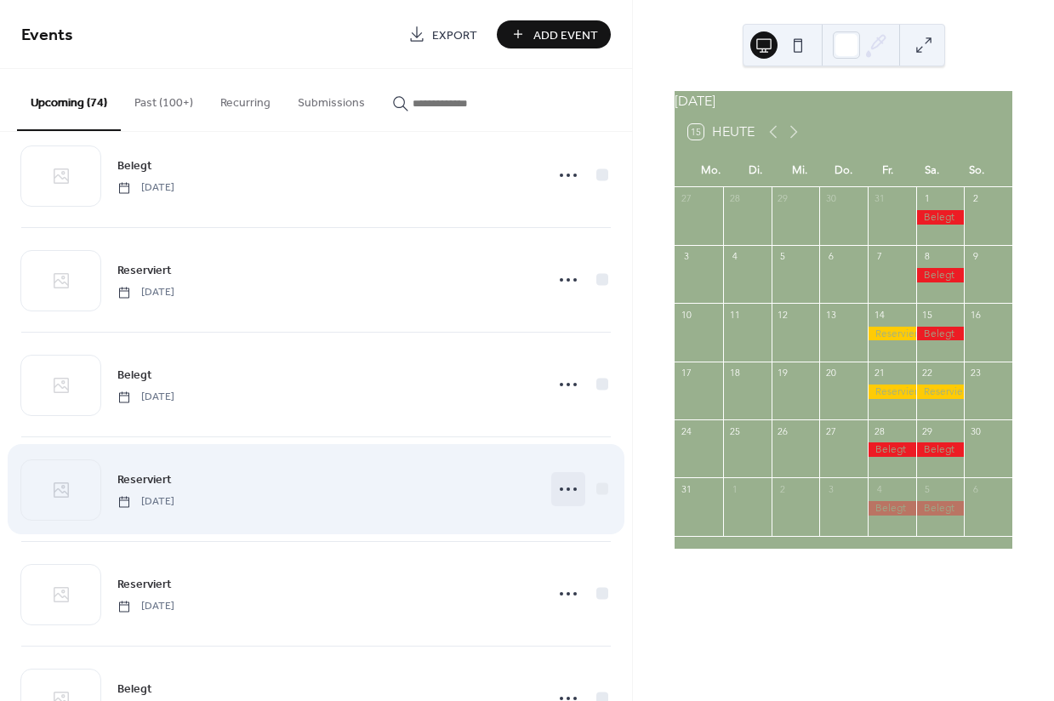
click at [555, 494] on icon at bounding box center [568, 489] width 27 height 27
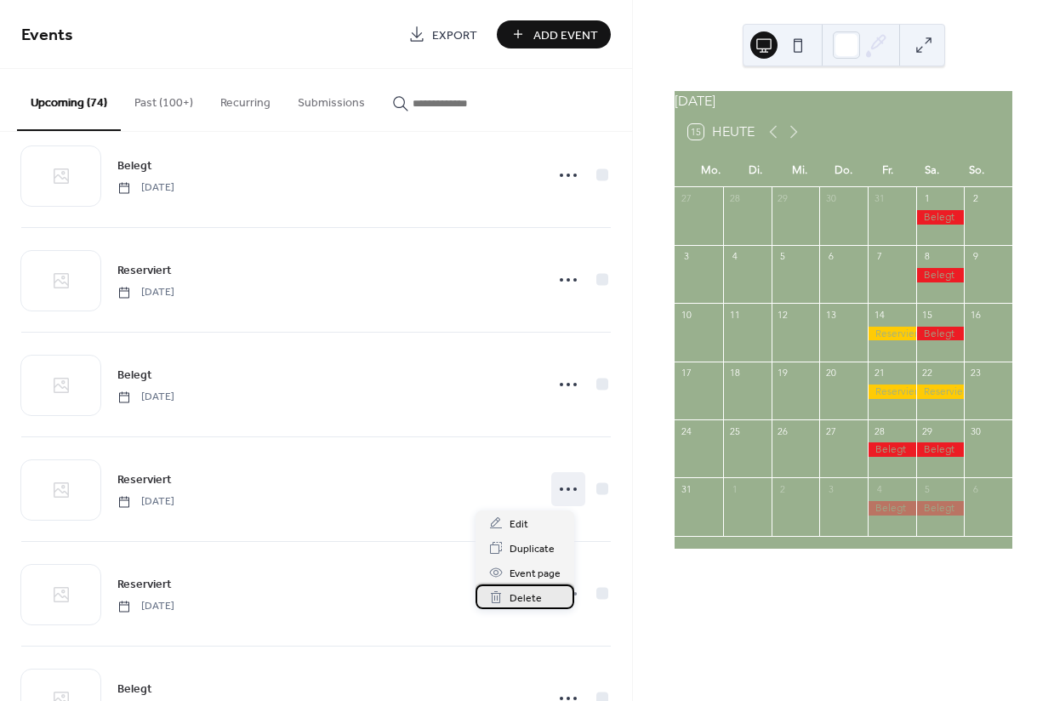
click at [516, 597] on span "Delete" at bounding box center [526, 599] width 32 height 18
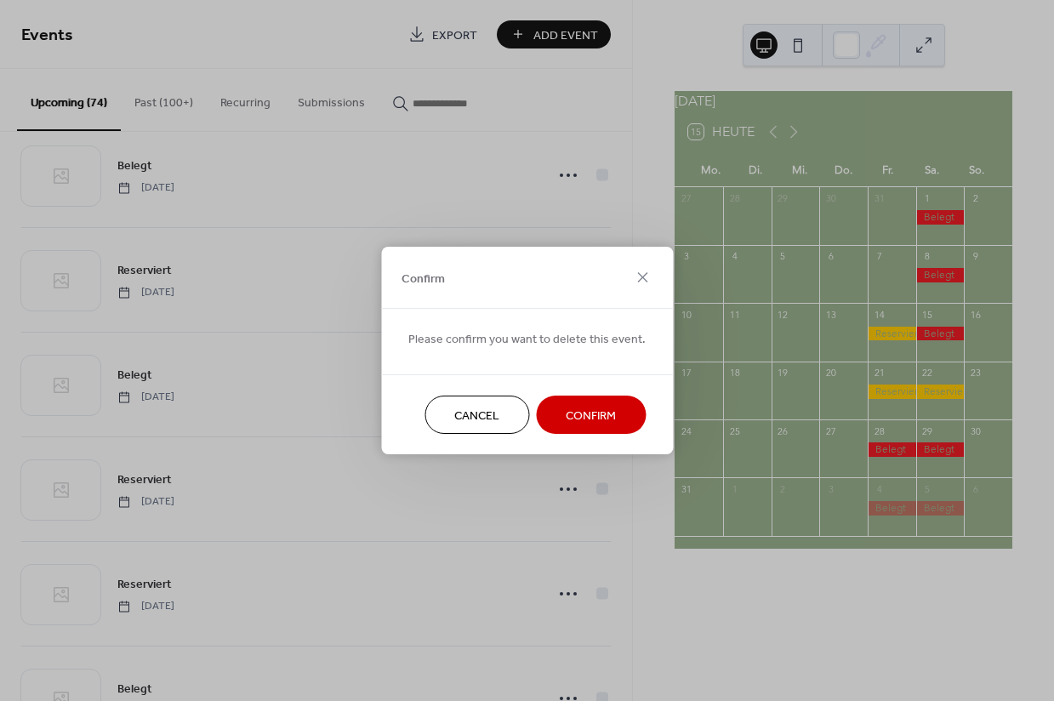
click at [569, 420] on span "Confirm" at bounding box center [591, 417] width 50 height 18
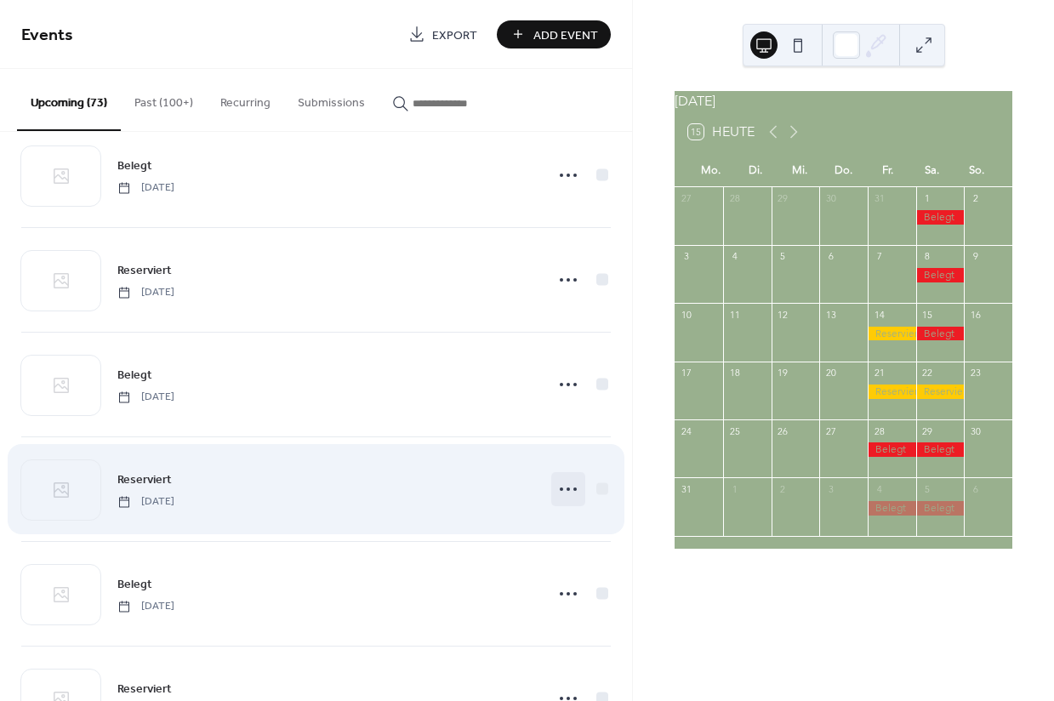
click at [559, 493] on icon at bounding box center [568, 489] width 27 height 27
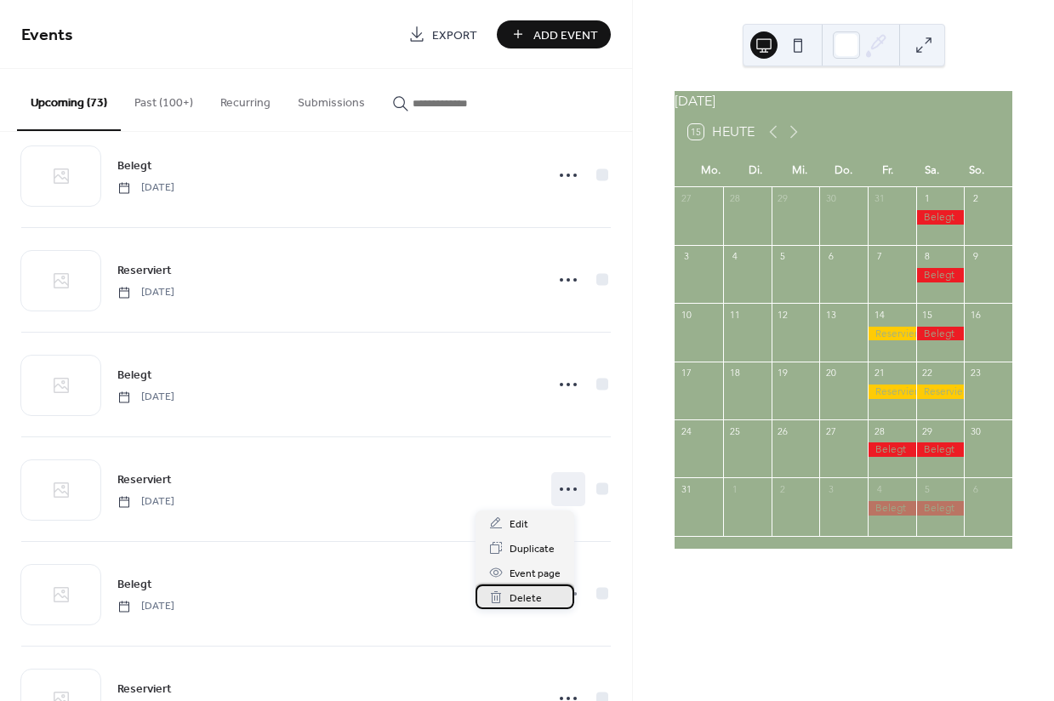
click at [516, 598] on span "Delete" at bounding box center [526, 599] width 32 height 18
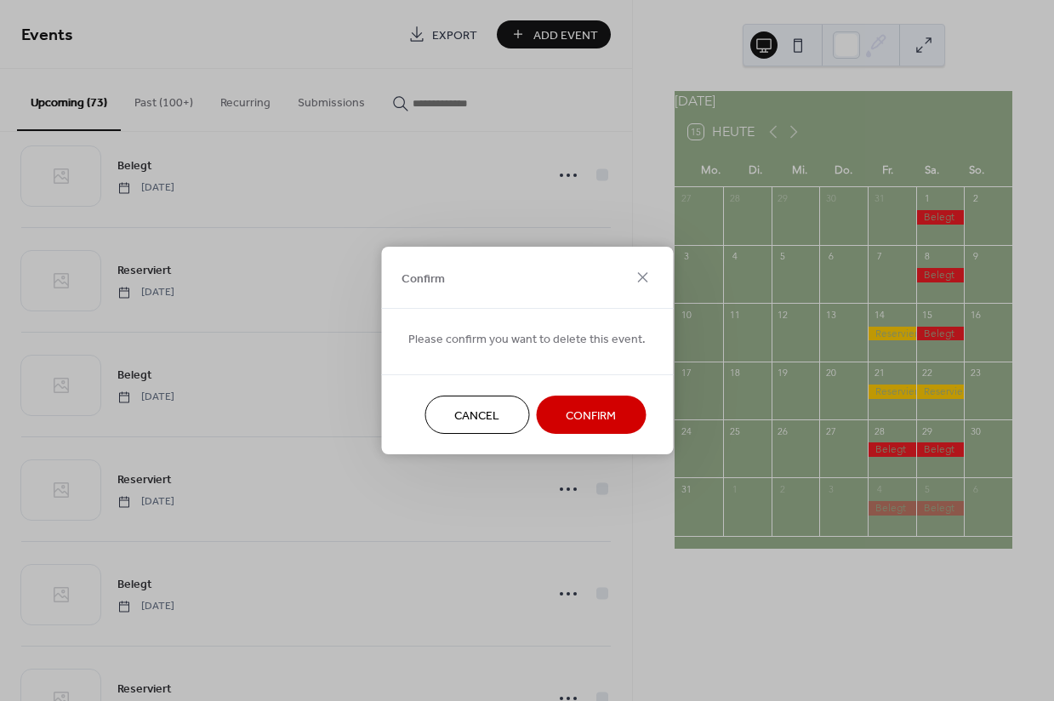
drag, startPoint x: 563, startPoint y: 422, endPoint x: 357, endPoint y: 508, distance: 223.9
click at [566, 422] on span "Confirm" at bounding box center [591, 417] width 50 height 18
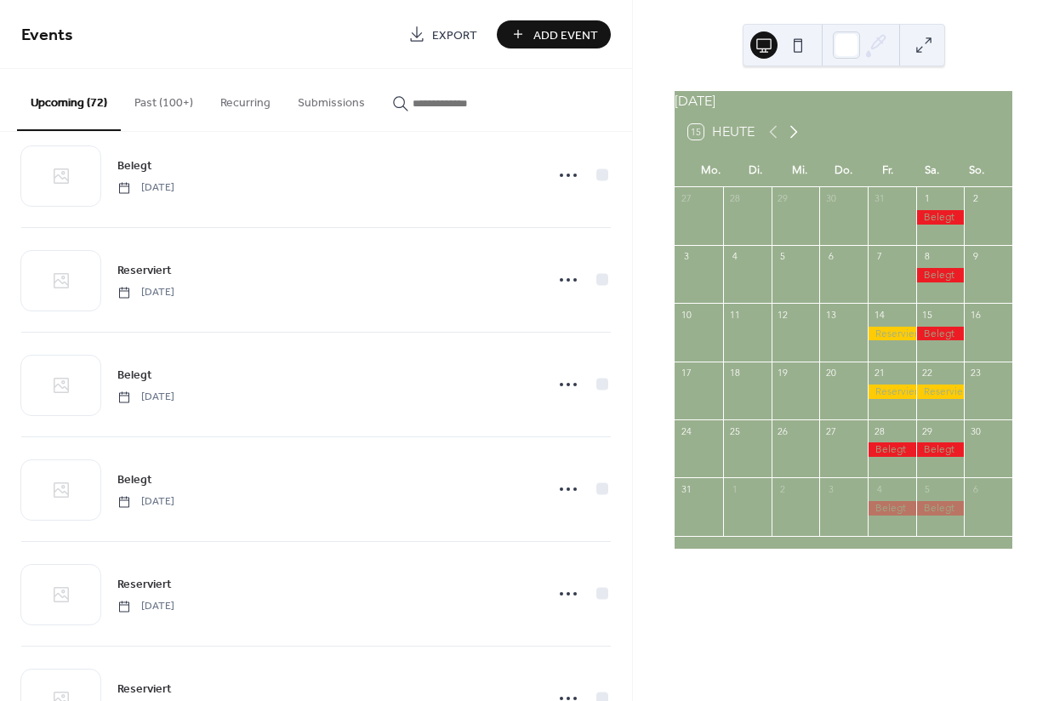
click at [792, 141] on icon at bounding box center [794, 132] width 20 height 20
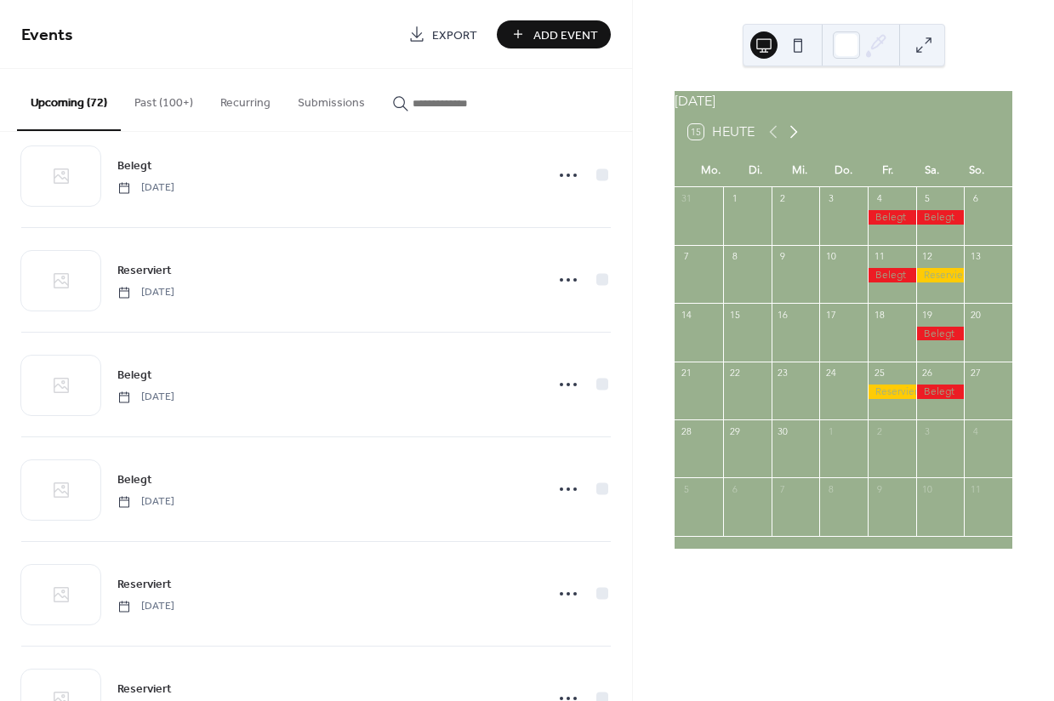
click at [794, 142] on icon at bounding box center [794, 132] width 20 height 20
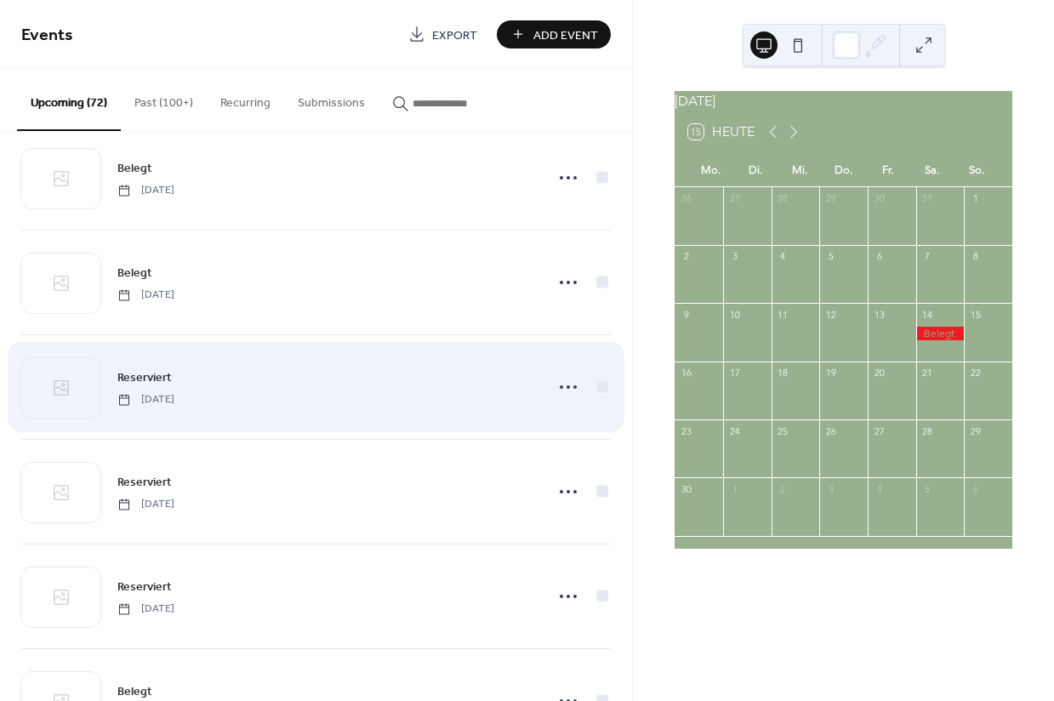
scroll to position [6739, 0]
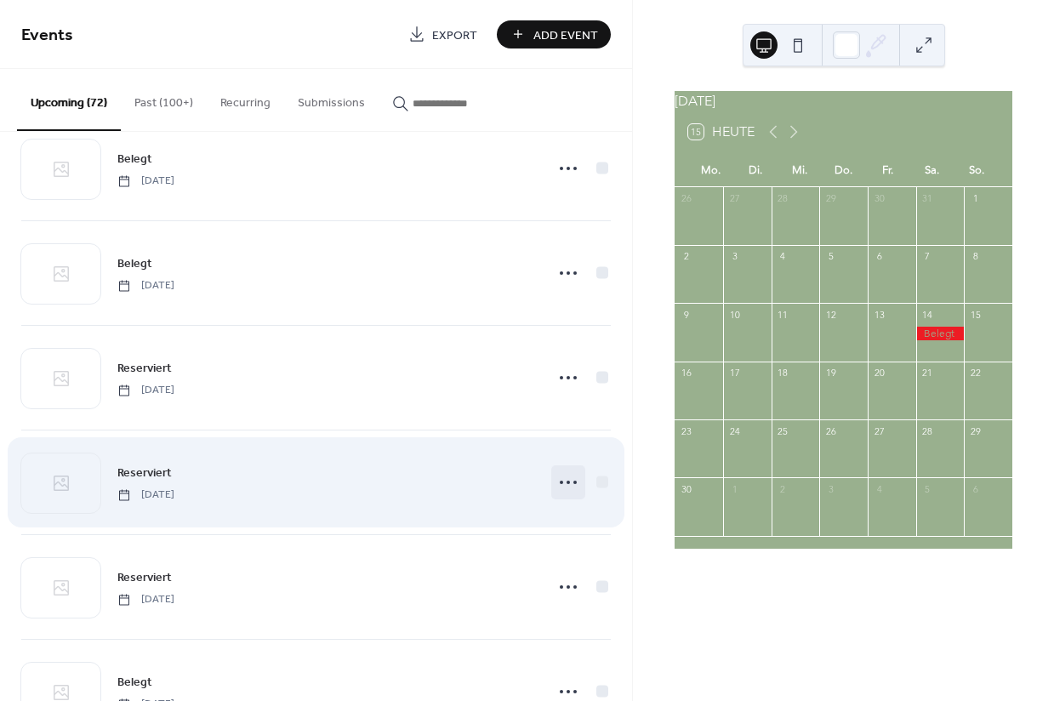
click at [555, 487] on icon at bounding box center [568, 482] width 27 height 27
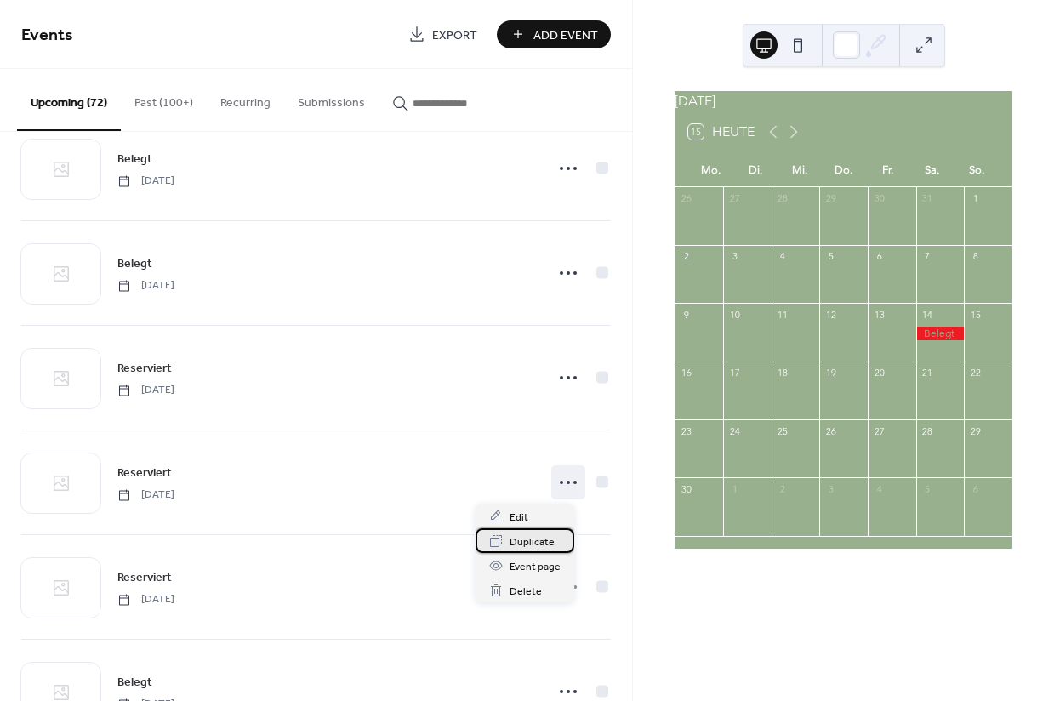
click at [525, 543] on span "Duplicate" at bounding box center [532, 543] width 45 height 18
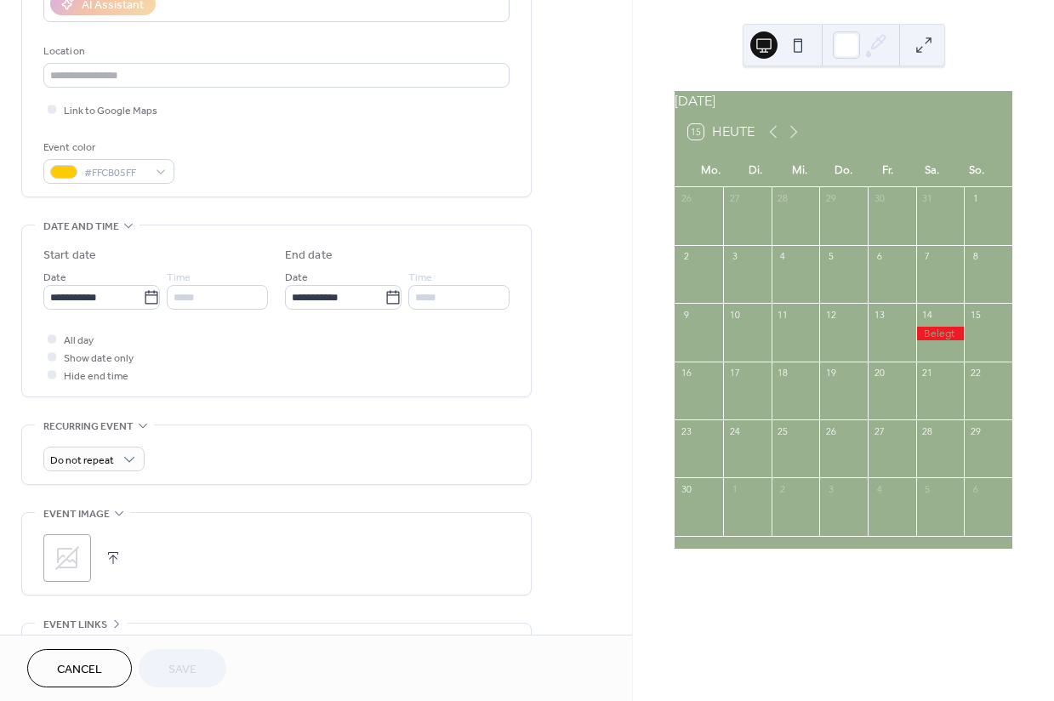
scroll to position [322, 0]
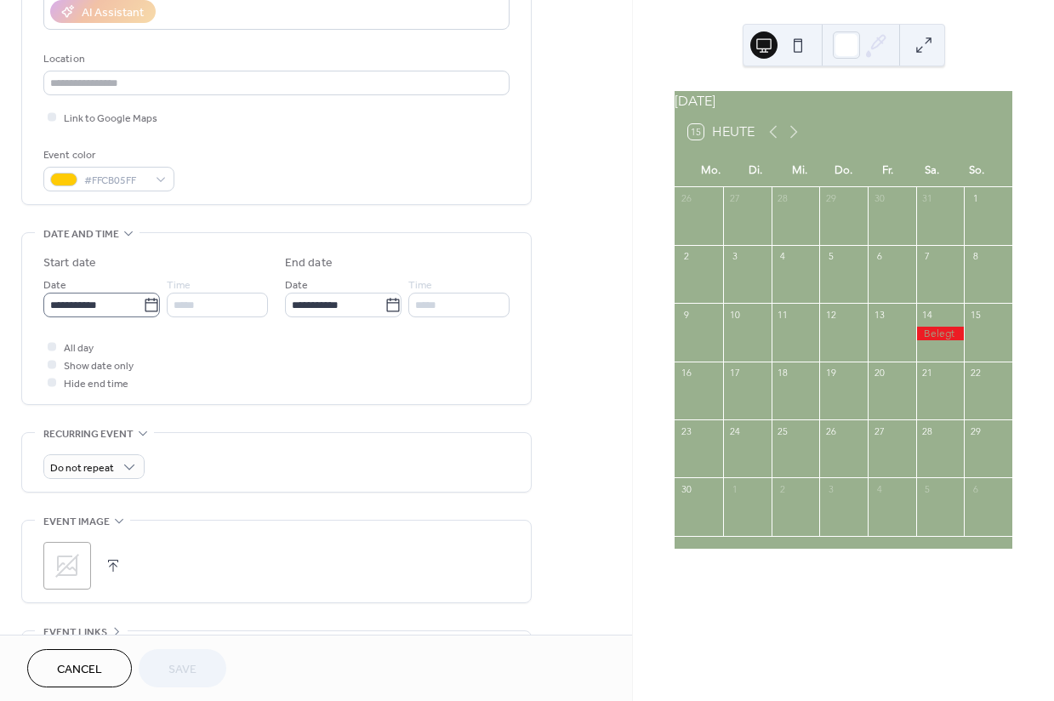
click at [150, 314] on icon at bounding box center [151, 305] width 17 height 17
click at [143, 317] on input "**********" at bounding box center [93, 305] width 100 height 25
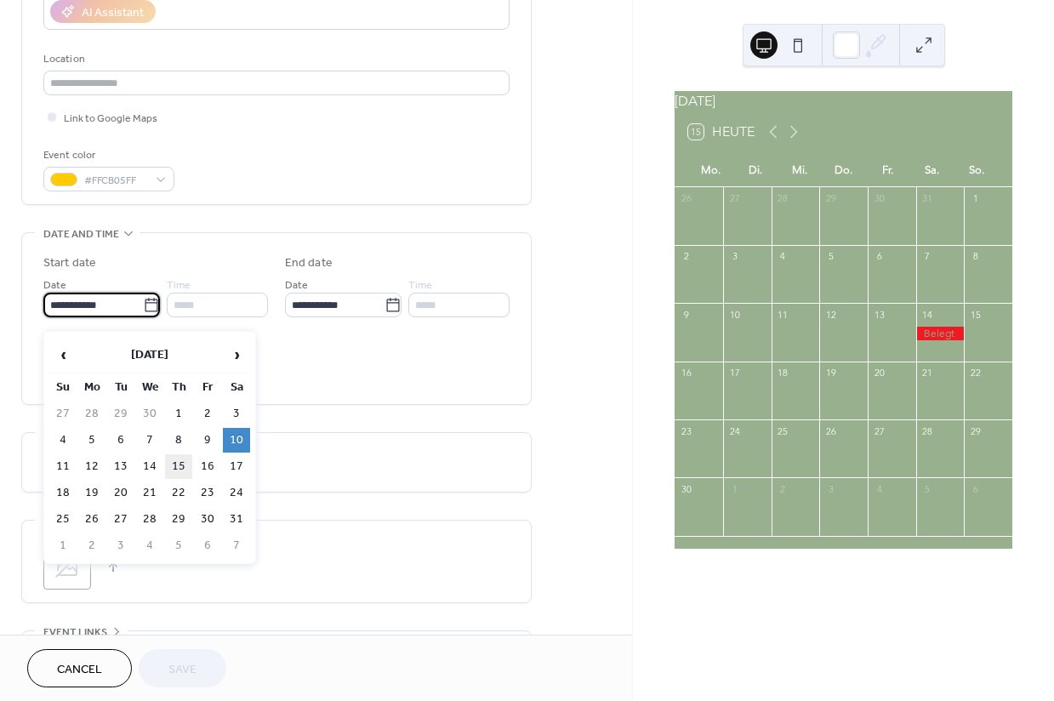
click at [168, 467] on td "15" at bounding box center [178, 466] width 27 height 25
type input "**********"
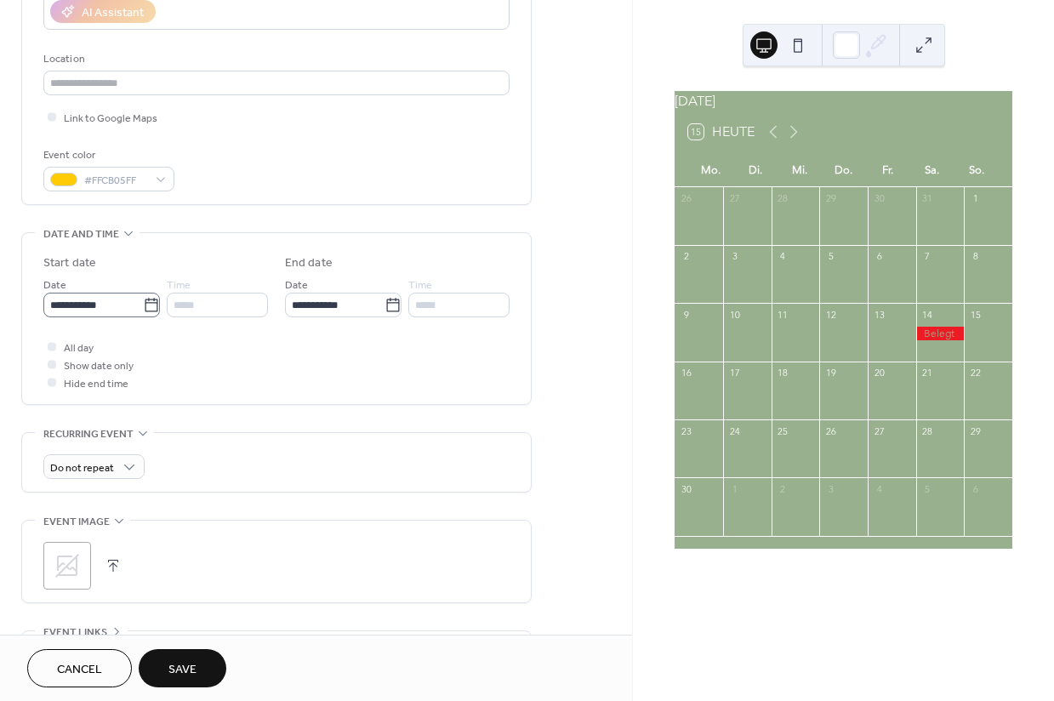
click at [145, 311] on icon at bounding box center [151, 305] width 13 height 14
click at [143, 317] on input "**********" at bounding box center [93, 305] width 100 height 25
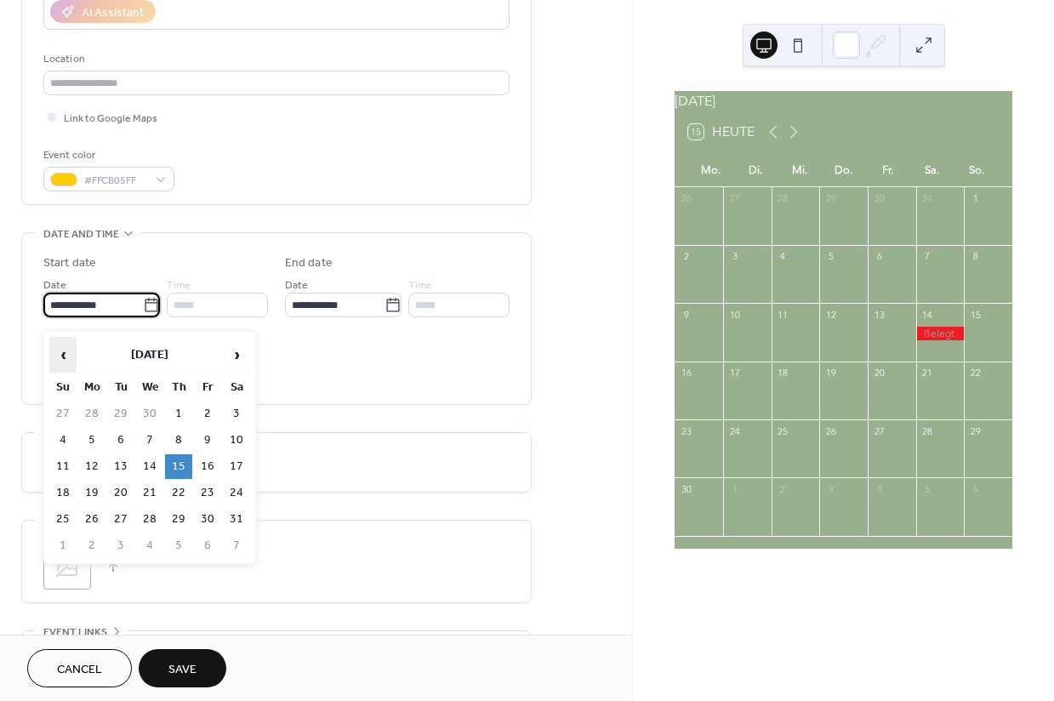
click at [68, 362] on span "‹" at bounding box center [63, 355] width 26 height 34
click at [240, 467] on td "15" at bounding box center [236, 466] width 27 height 25
type input "**********"
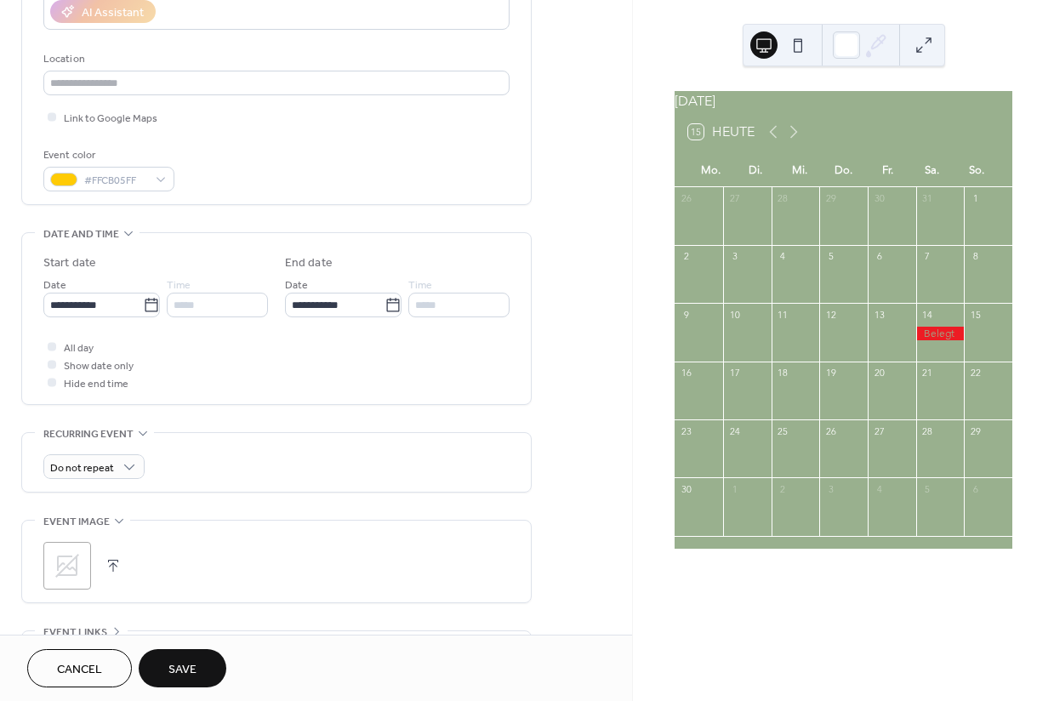
click at [188, 670] on span "Save" at bounding box center [182, 670] width 28 height 18
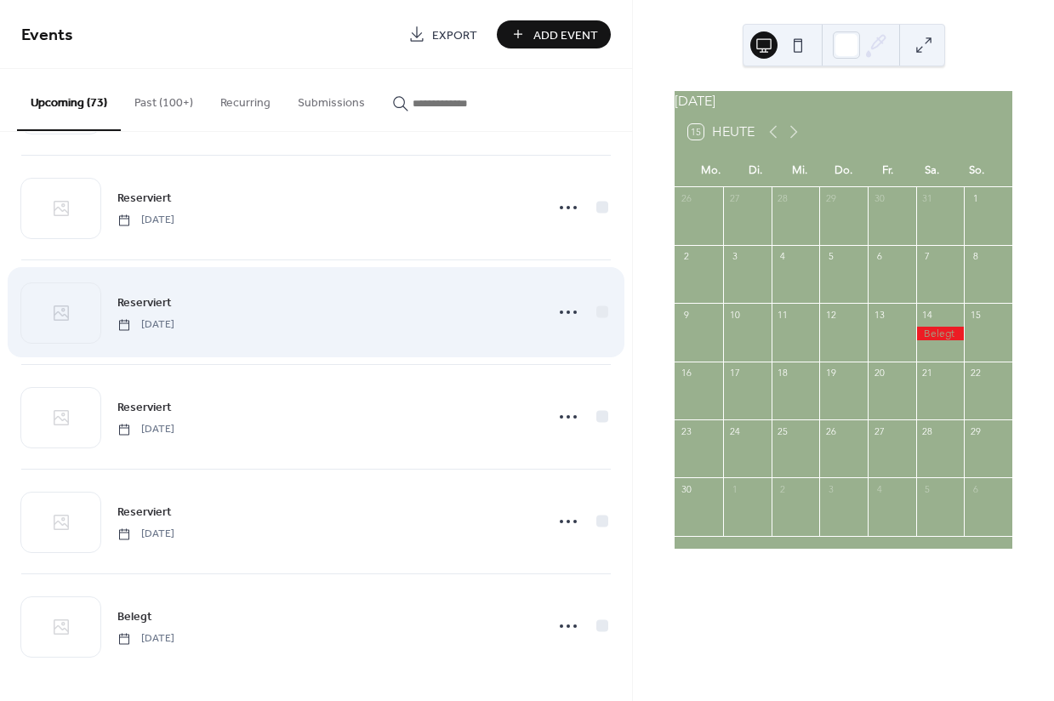
scroll to position [7122, 0]
click at [565, 310] on icon at bounding box center [568, 309] width 27 height 27
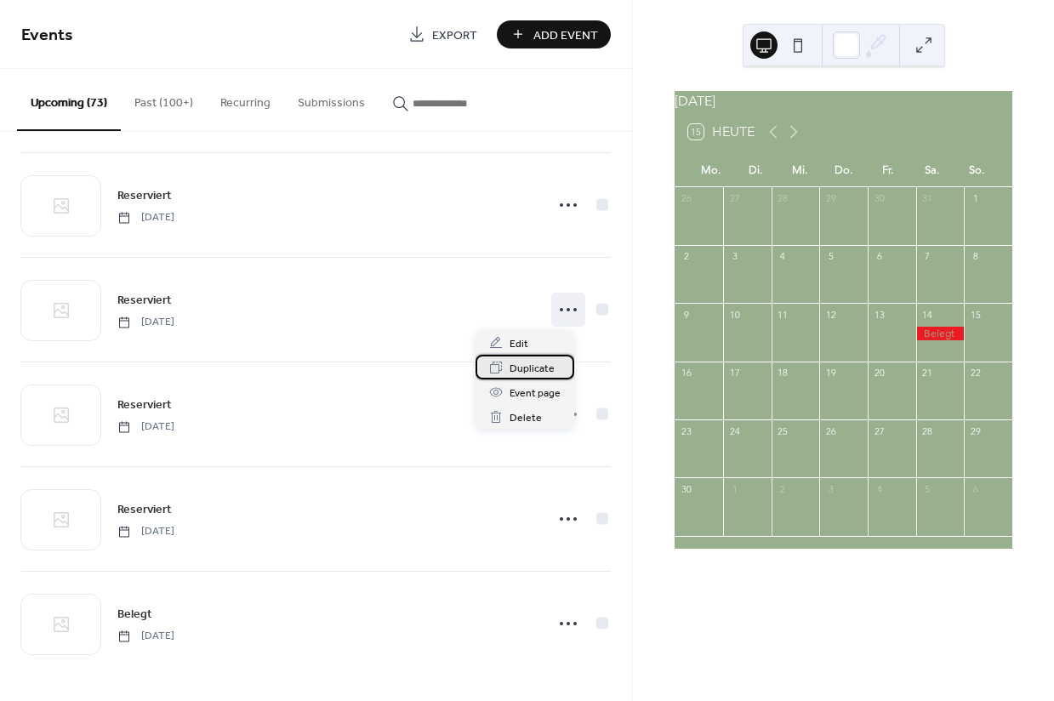
click at [534, 369] on span "Duplicate" at bounding box center [532, 369] width 45 height 18
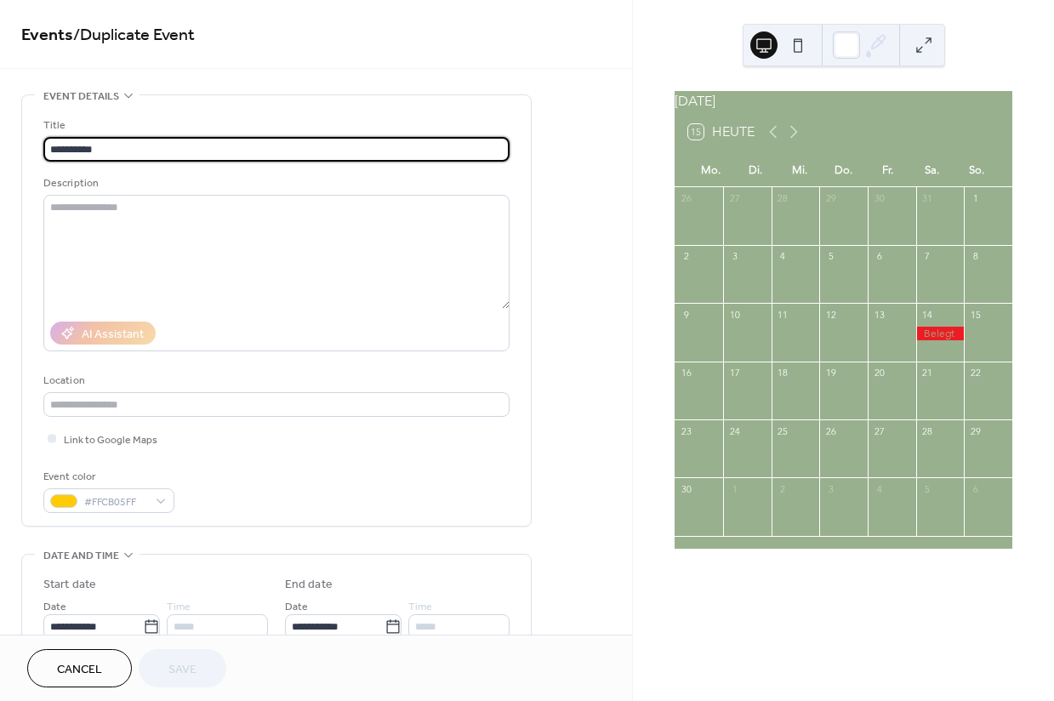
scroll to position [188, 0]
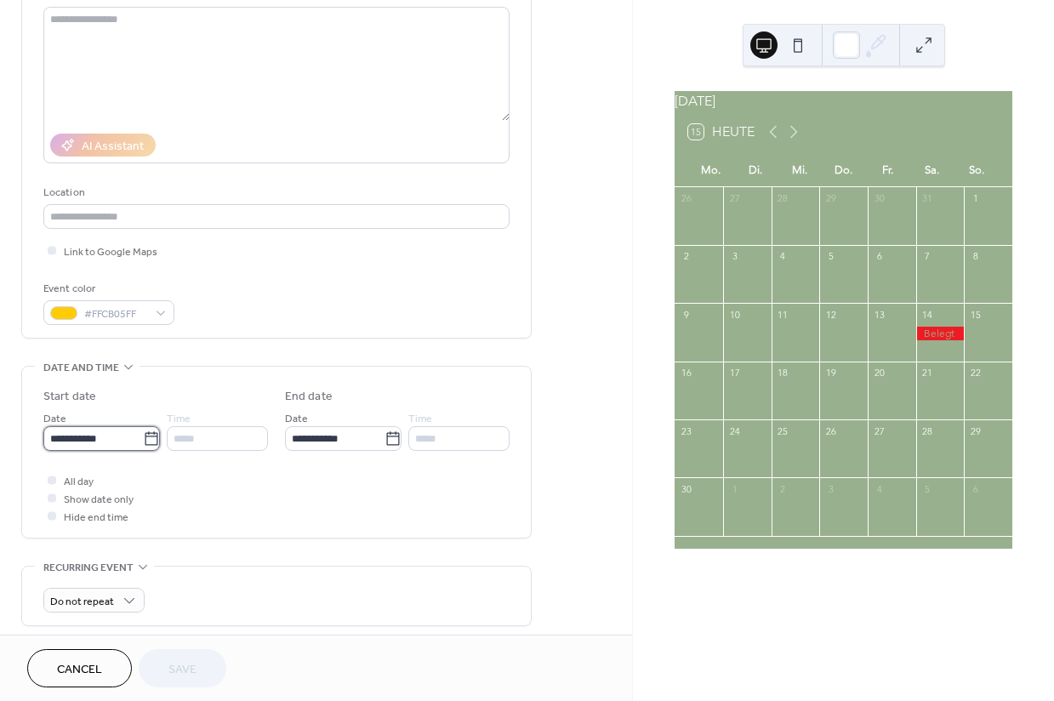
click at [136, 446] on input "**********" at bounding box center [93, 438] width 100 height 25
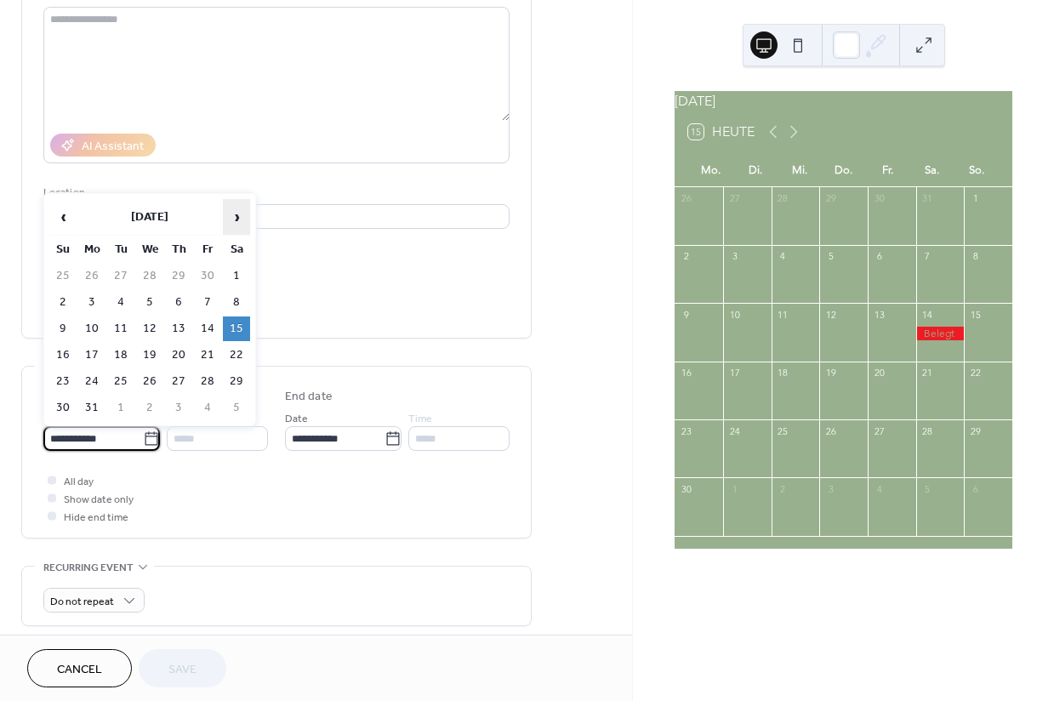
click at [237, 218] on span "›" at bounding box center [237, 217] width 26 height 34
click at [236, 303] on td "12" at bounding box center [236, 302] width 27 height 25
type input "**********"
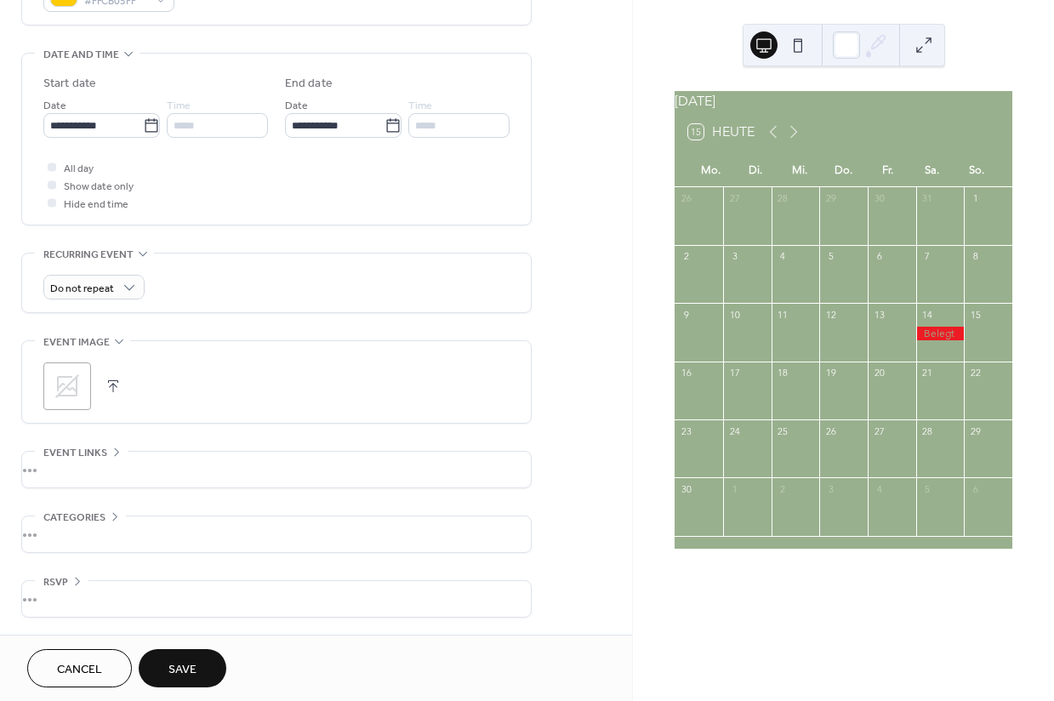
scroll to position [504, 0]
click at [185, 667] on span "Save" at bounding box center [182, 670] width 28 height 18
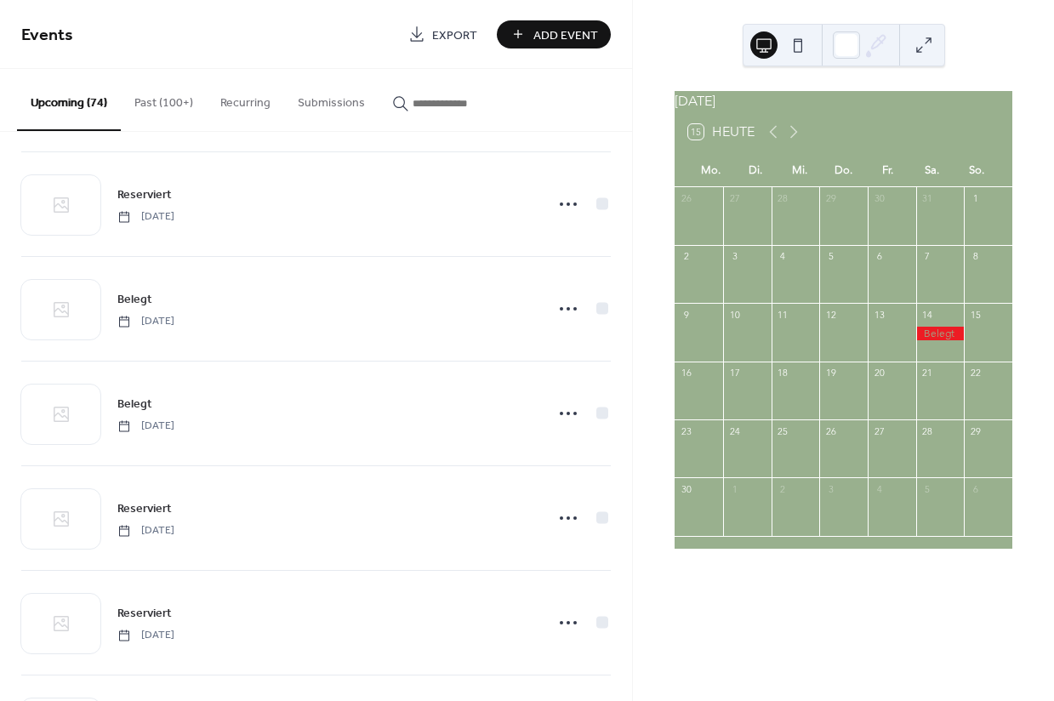
scroll to position [7227, 0]
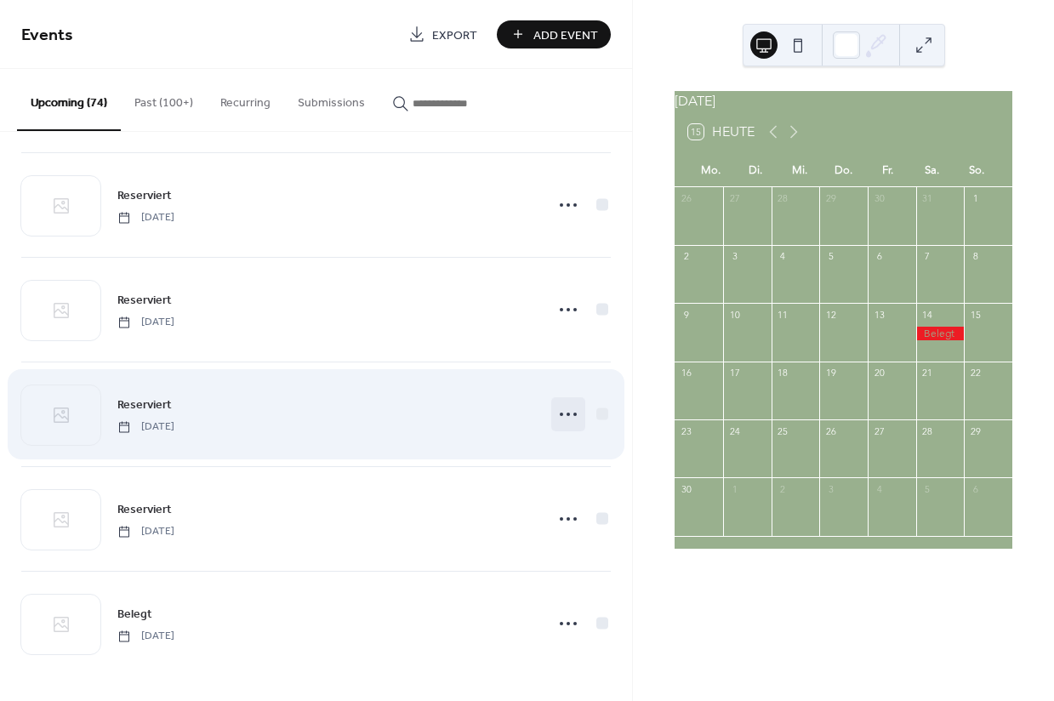
click at [558, 414] on icon at bounding box center [568, 414] width 27 height 27
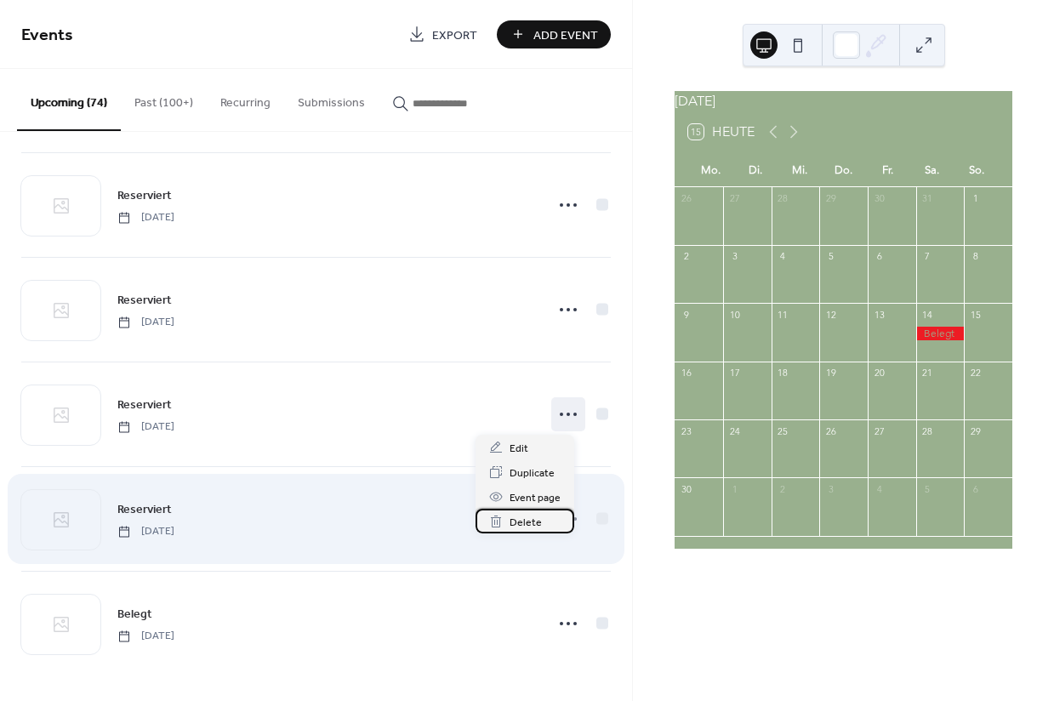
click at [519, 520] on span "Delete" at bounding box center [526, 523] width 32 height 18
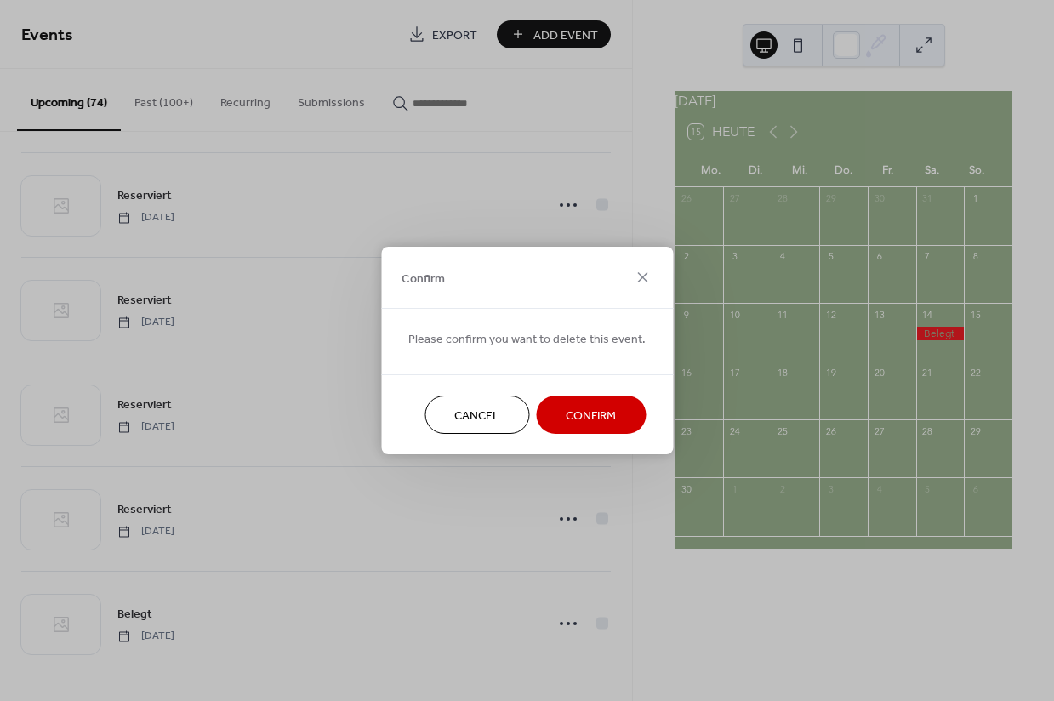
drag, startPoint x: 582, startPoint y: 422, endPoint x: 277, endPoint y: 417, distance: 304.7
click at [582, 422] on span "Confirm" at bounding box center [591, 417] width 50 height 18
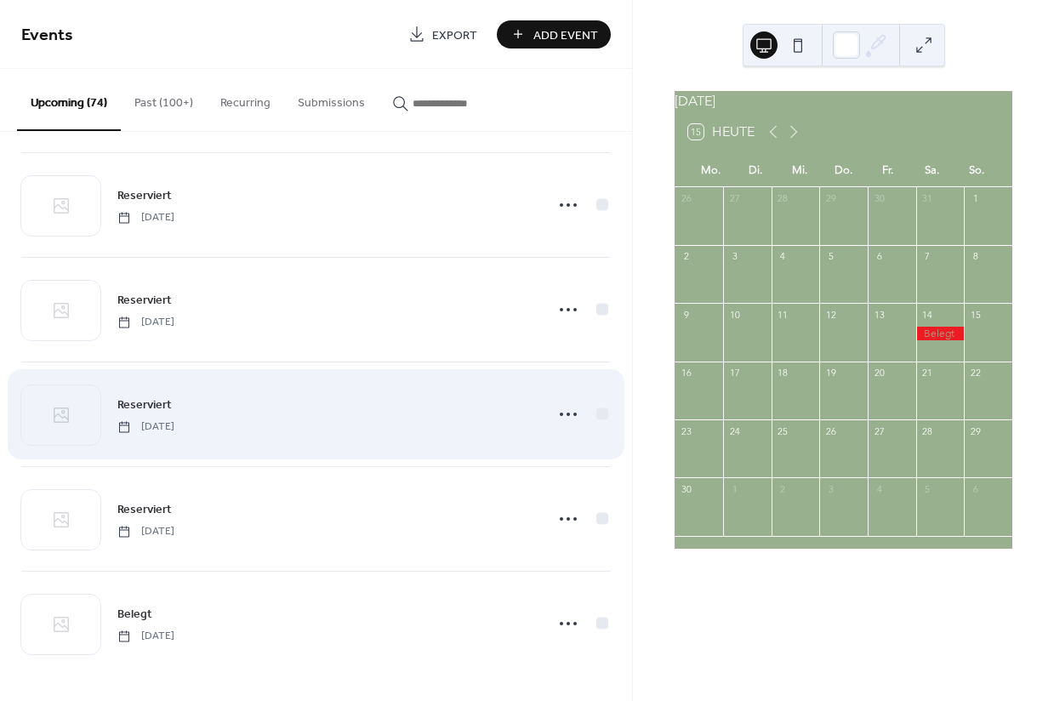
scroll to position [7122, 0]
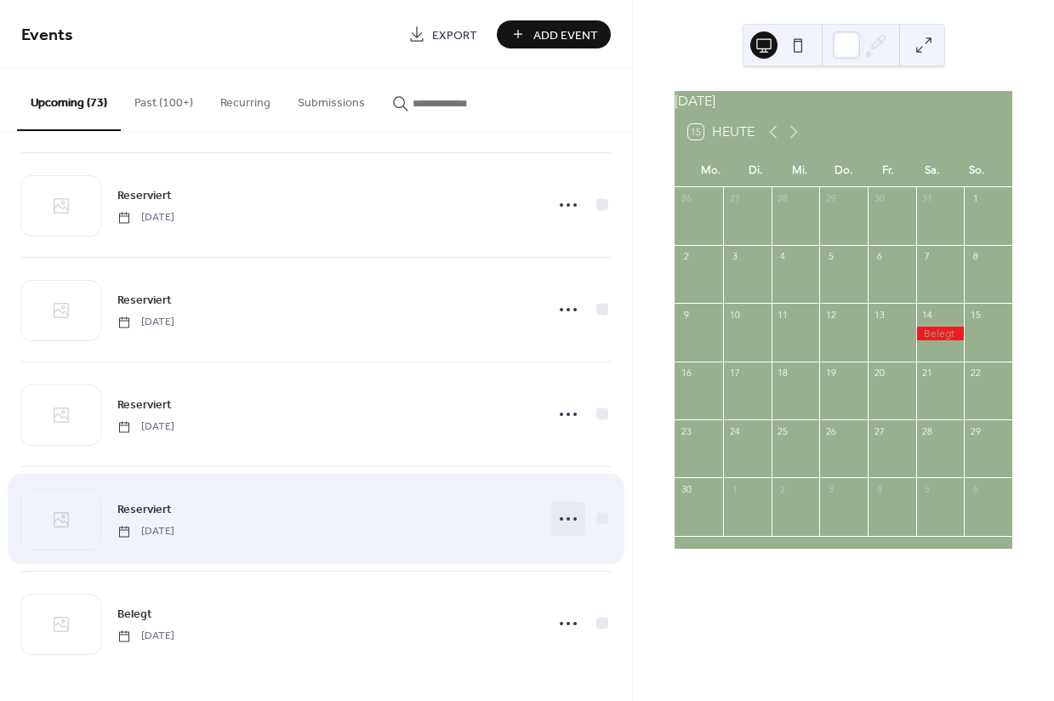
click at [556, 516] on icon at bounding box center [568, 518] width 27 height 27
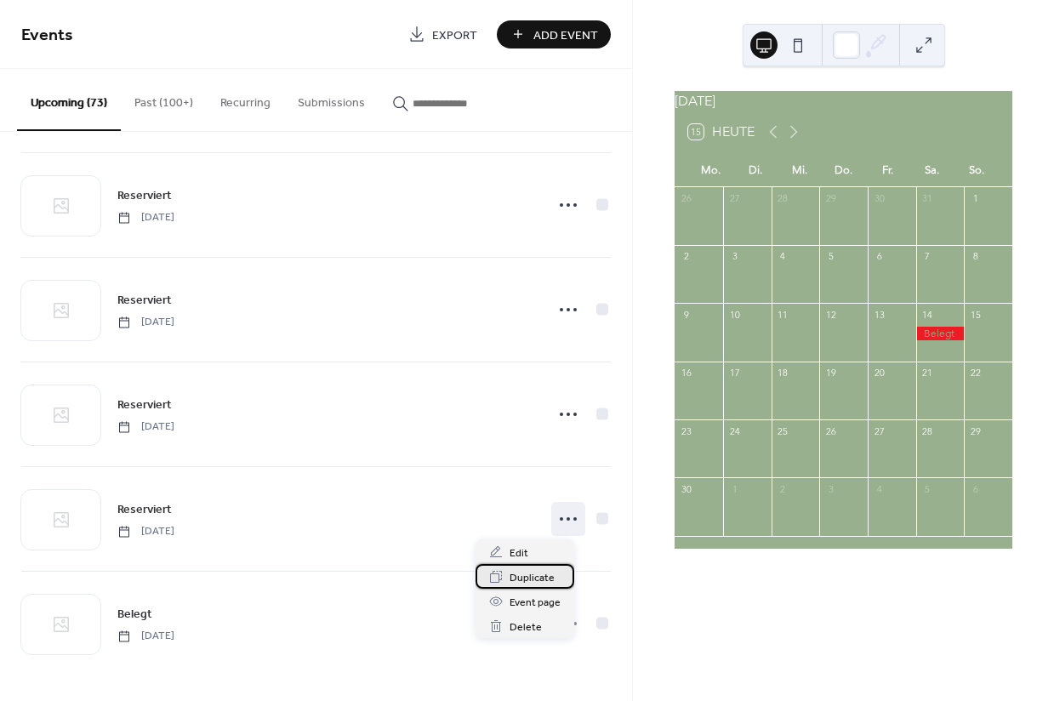
click at [523, 576] on span "Duplicate" at bounding box center [532, 578] width 45 height 18
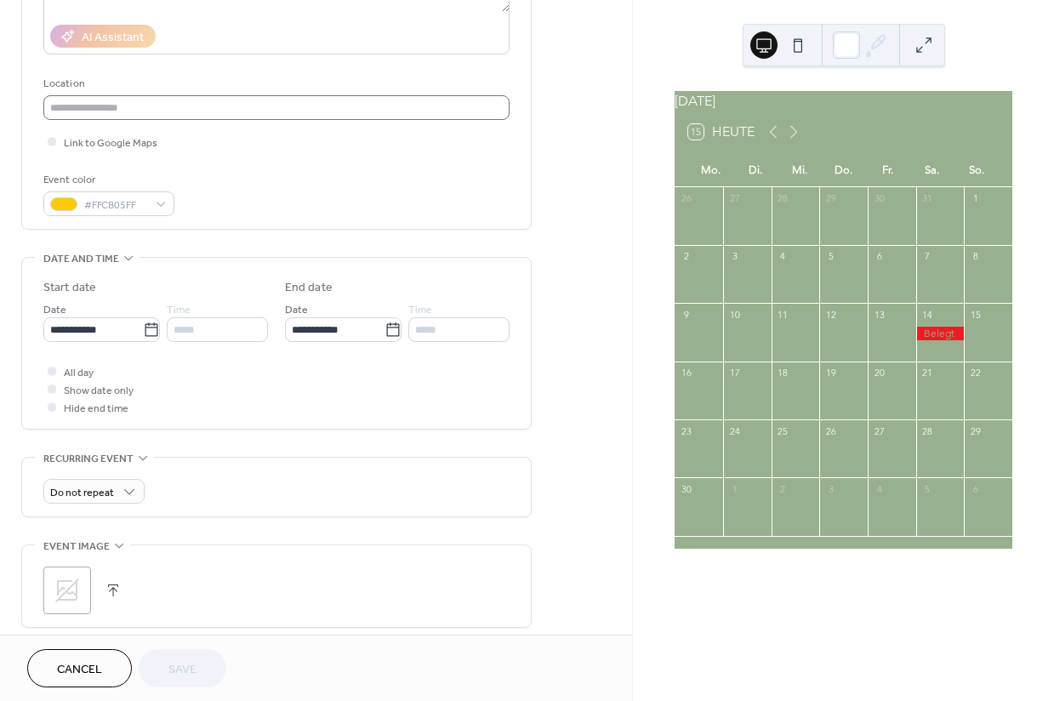
scroll to position [298, 0]
click at [143, 338] on icon at bounding box center [151, 329] width 17 height 17
click at [142, 338] on input "**********" at bounding box center [93, 329] width 100 height 25
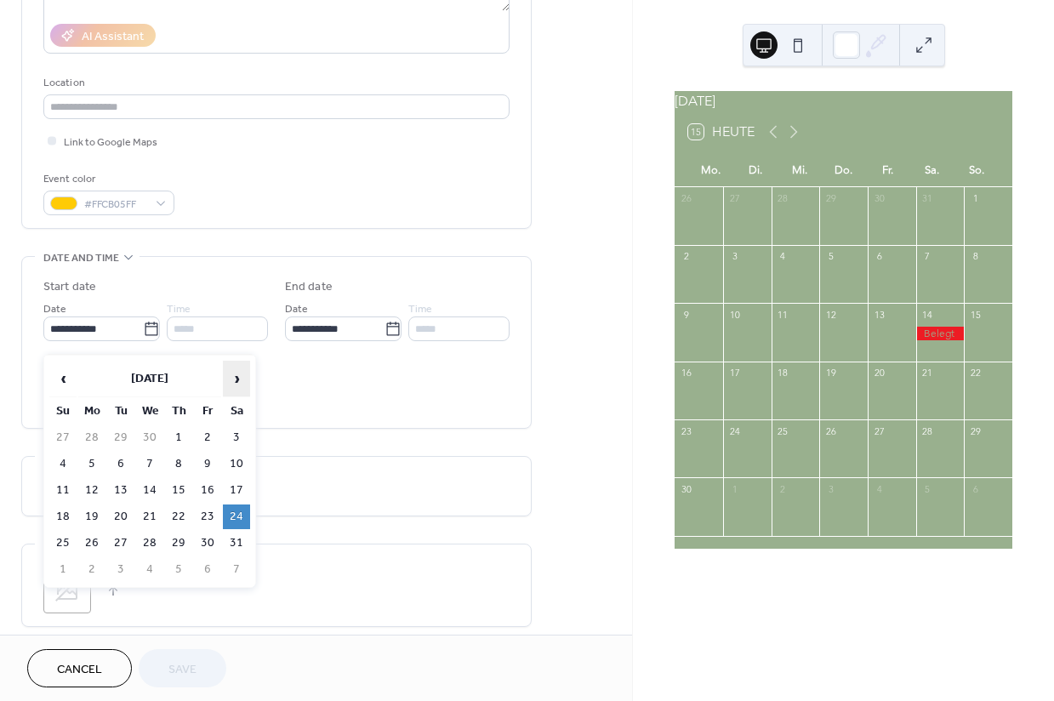
click at [231, 375] on span "›" at bounding box center [237, 379] width 26 height 34
click at [230, 491] on td "14" at bounding box center [236, 490] width 27 height 25
type input "**********"
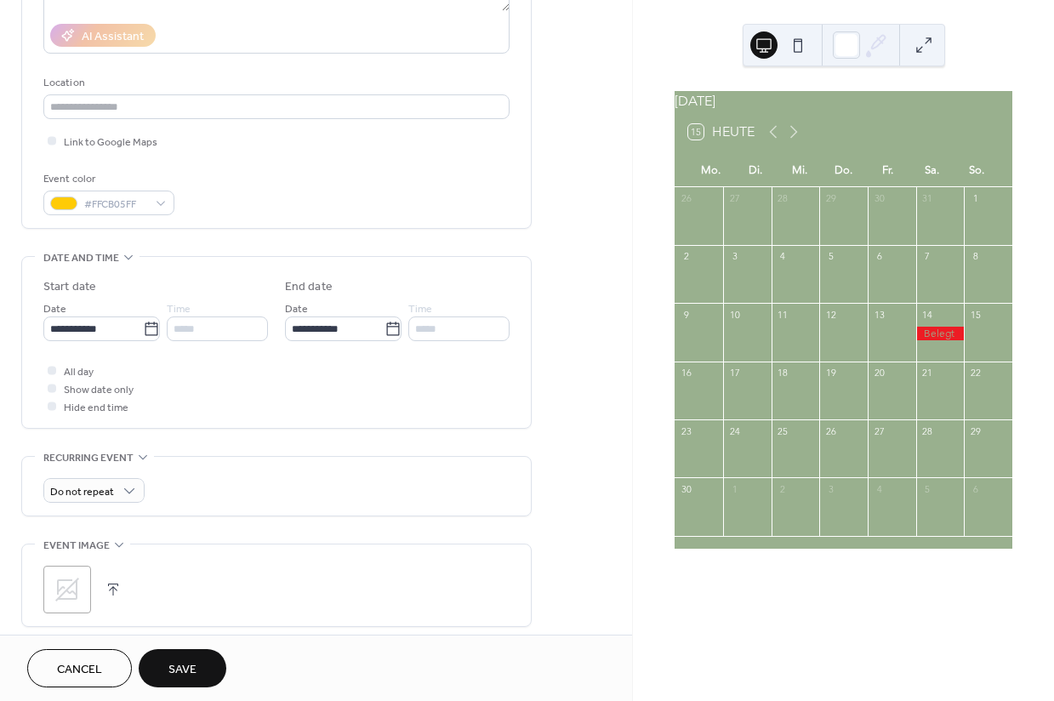
scroll to position [514, 0]
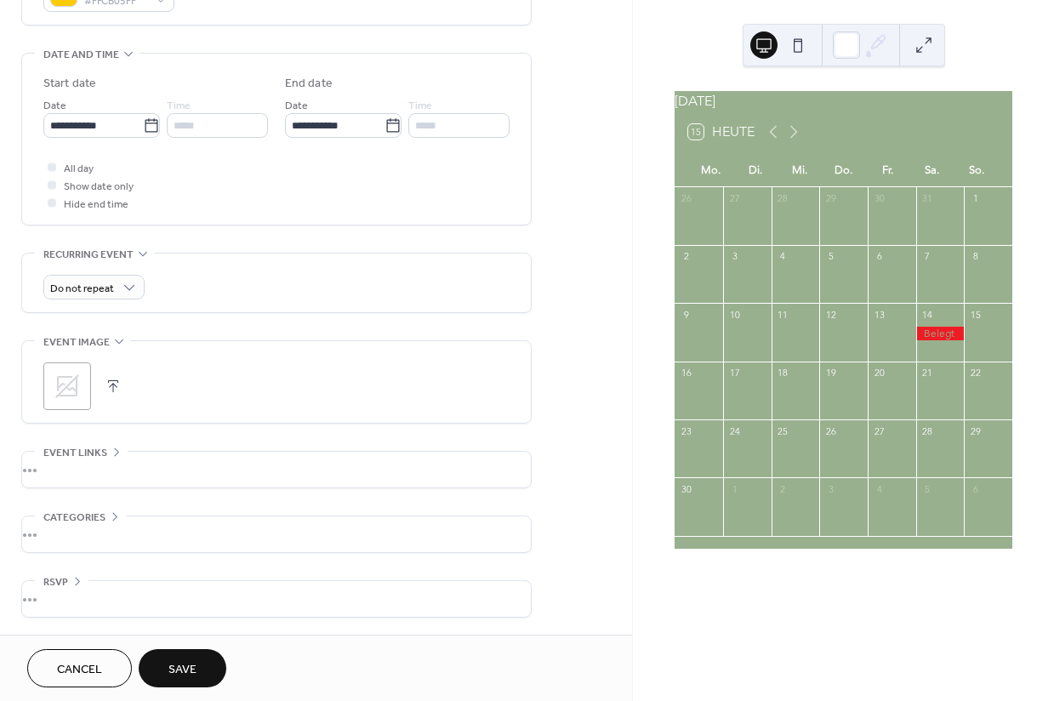
click at [191, 668] on span "Save" at bounding box center [182, 670] width 28 height 18
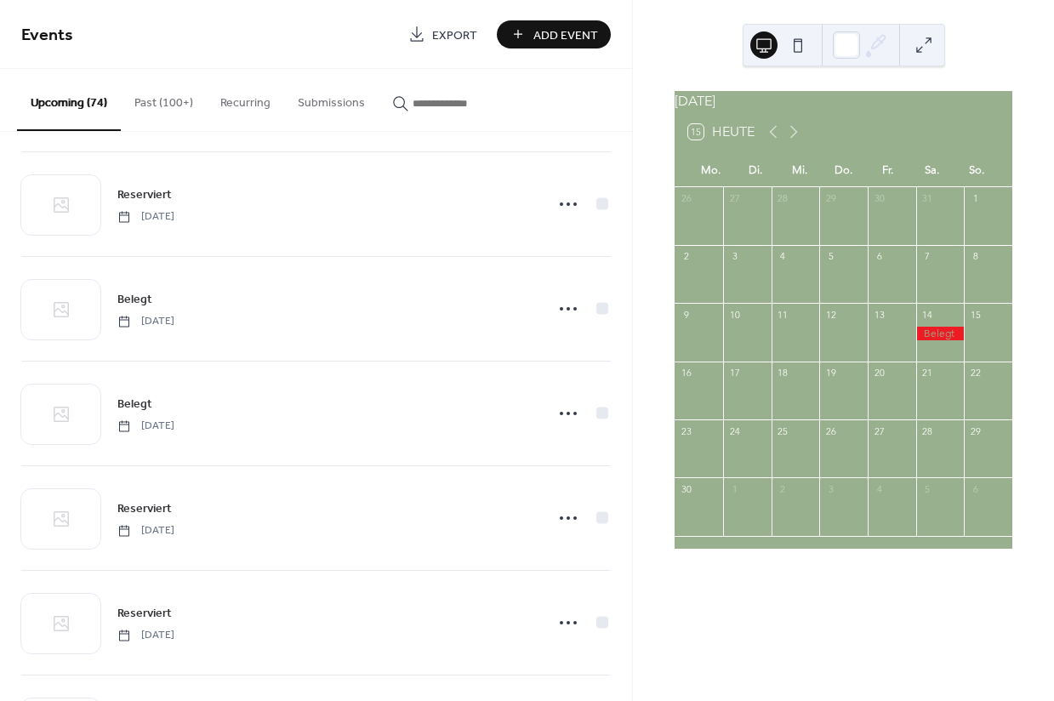
scroll to position [7227, 0]
